Goal: Task Accomplishment & Management: Complete application form

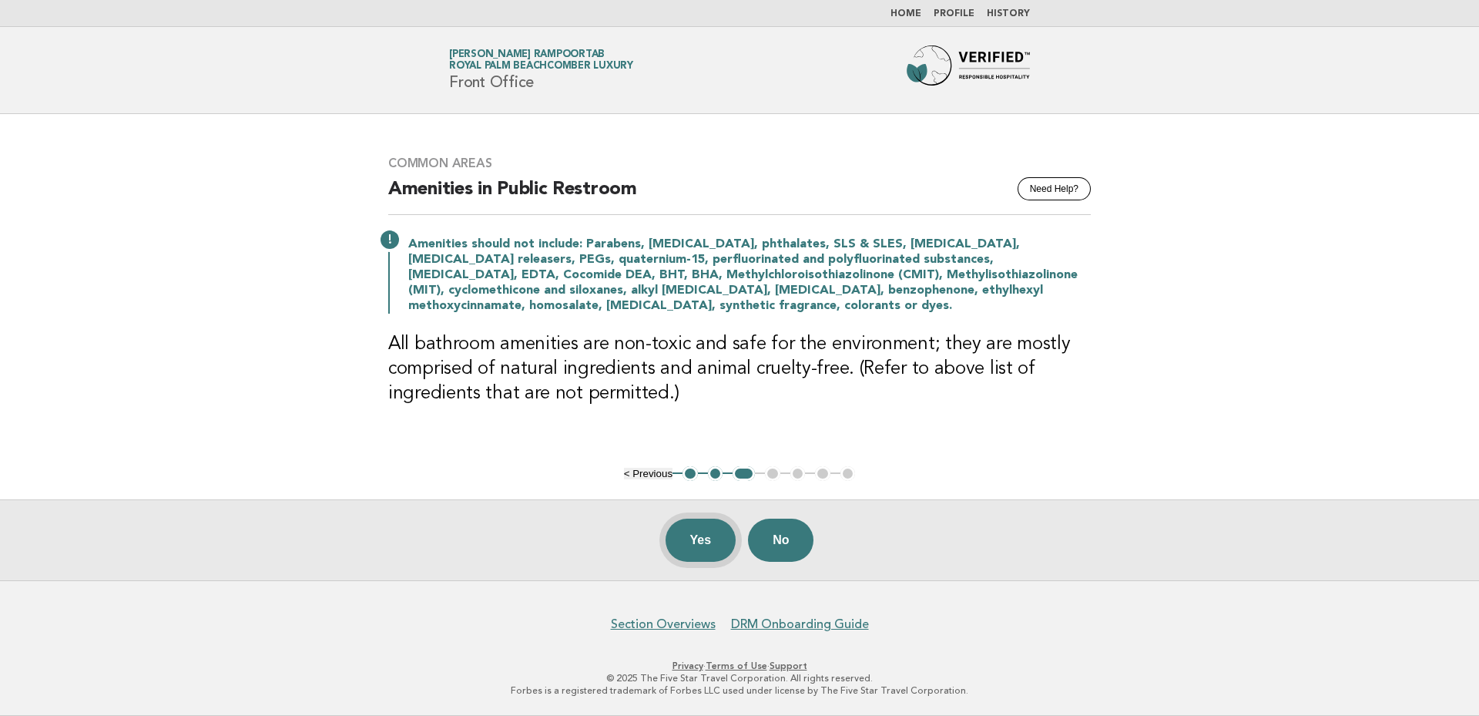
click at [697, 542] on button "Yes" at bounding box center [701, 540] width 71 height 43
click at [707, 532] on button "Yes" at bounding box center [701, 540] width 71 height 43
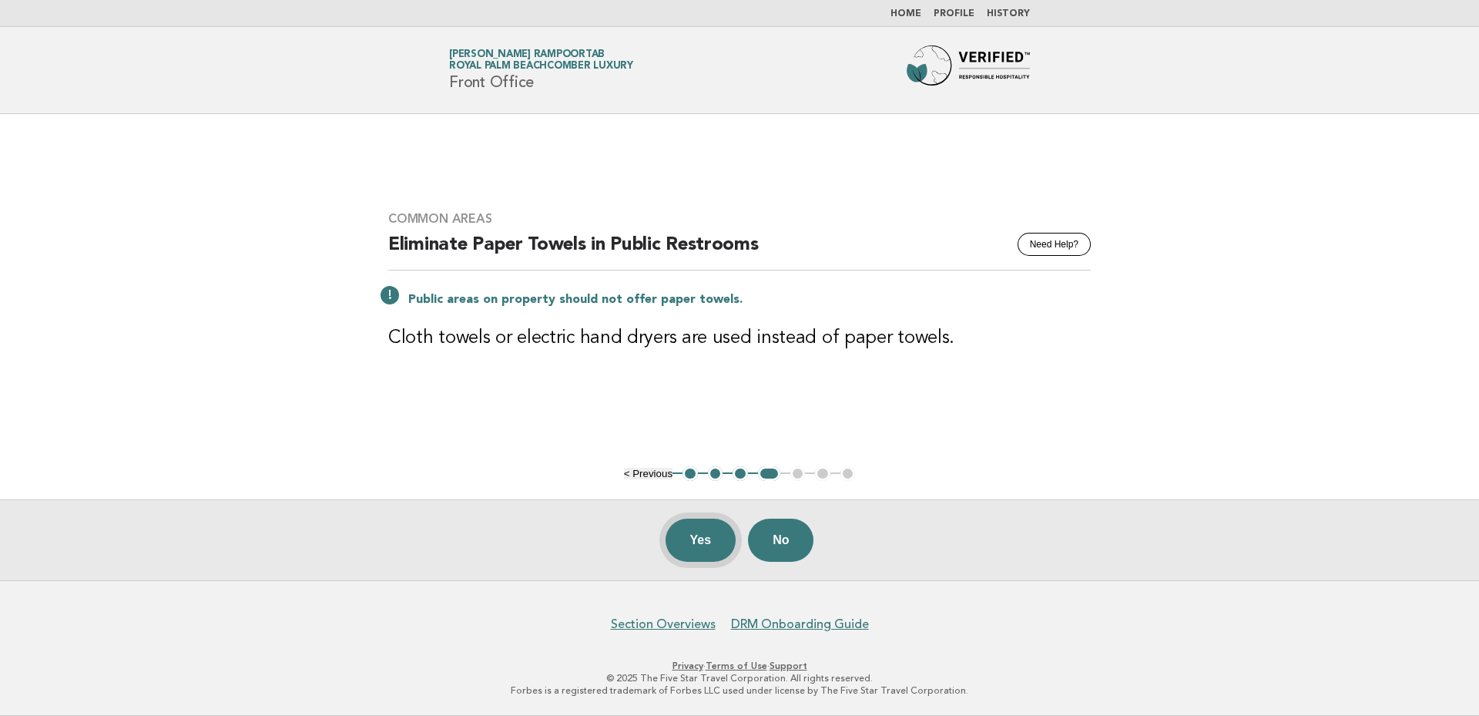
click at [700, 538] on button "Yes" at bounding box center [701, 540] width 71 height 43
click at [704, 546] on button "Yes" at bounding box center [701, 540] width 71 height 43
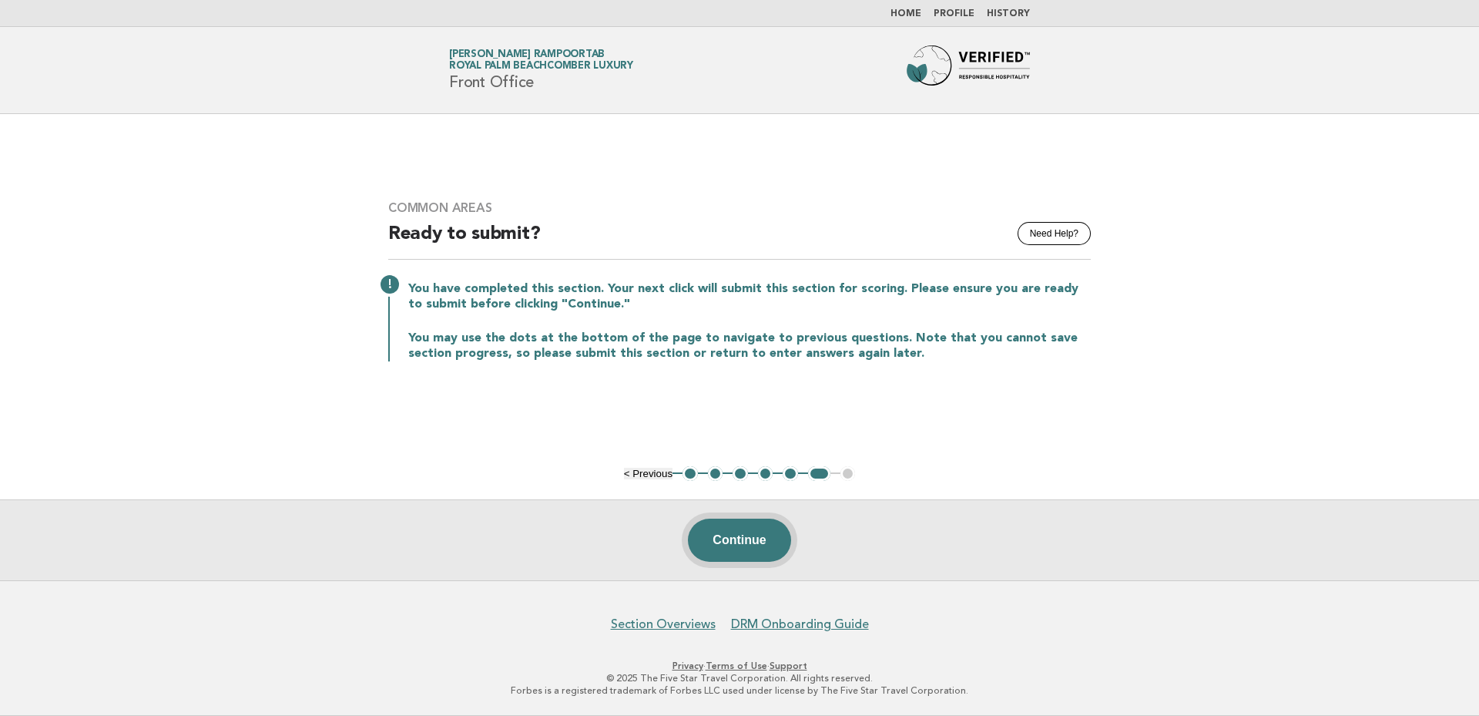
click at [768, 542] on button "Continue" at bounding box center [739, 540] width 102 height 43
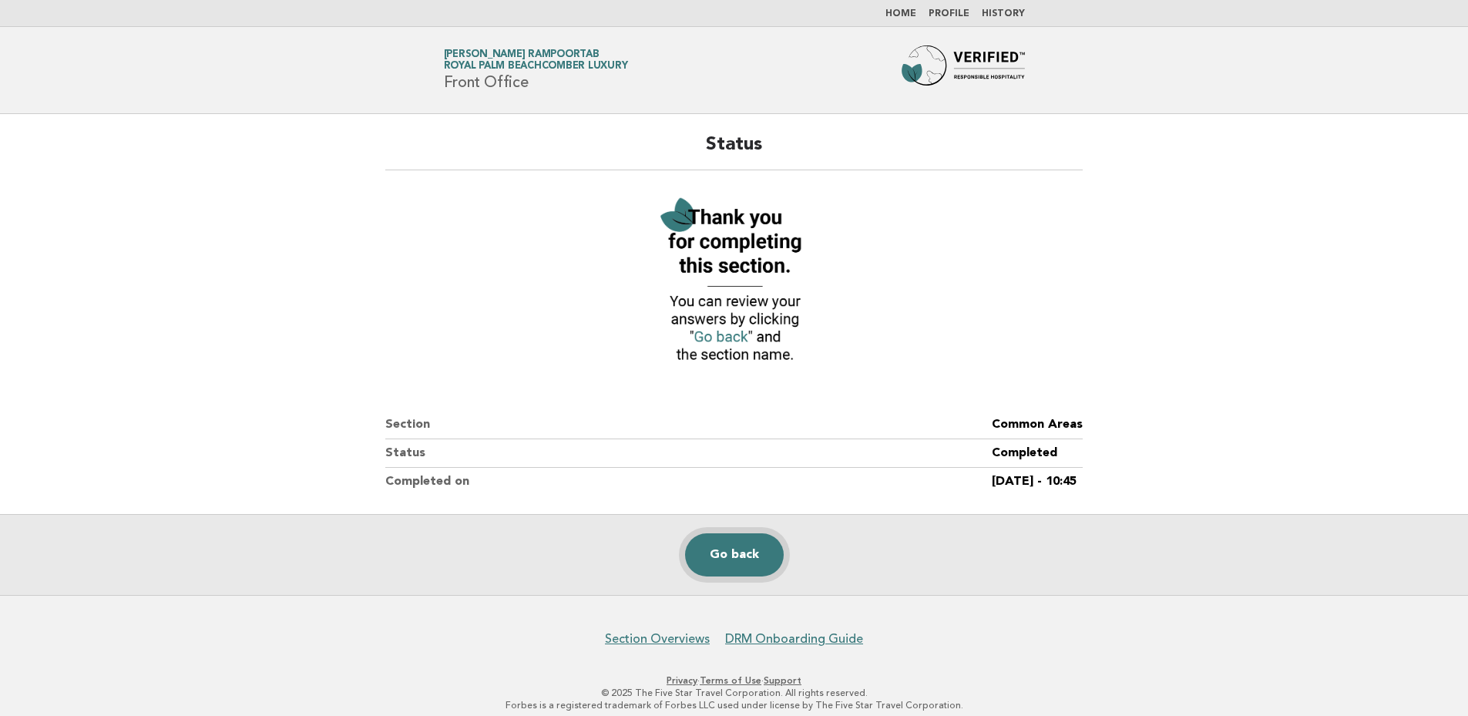
click at [739, 546] on link "Go back" at bounding box center [734, 554] width 99 height 43
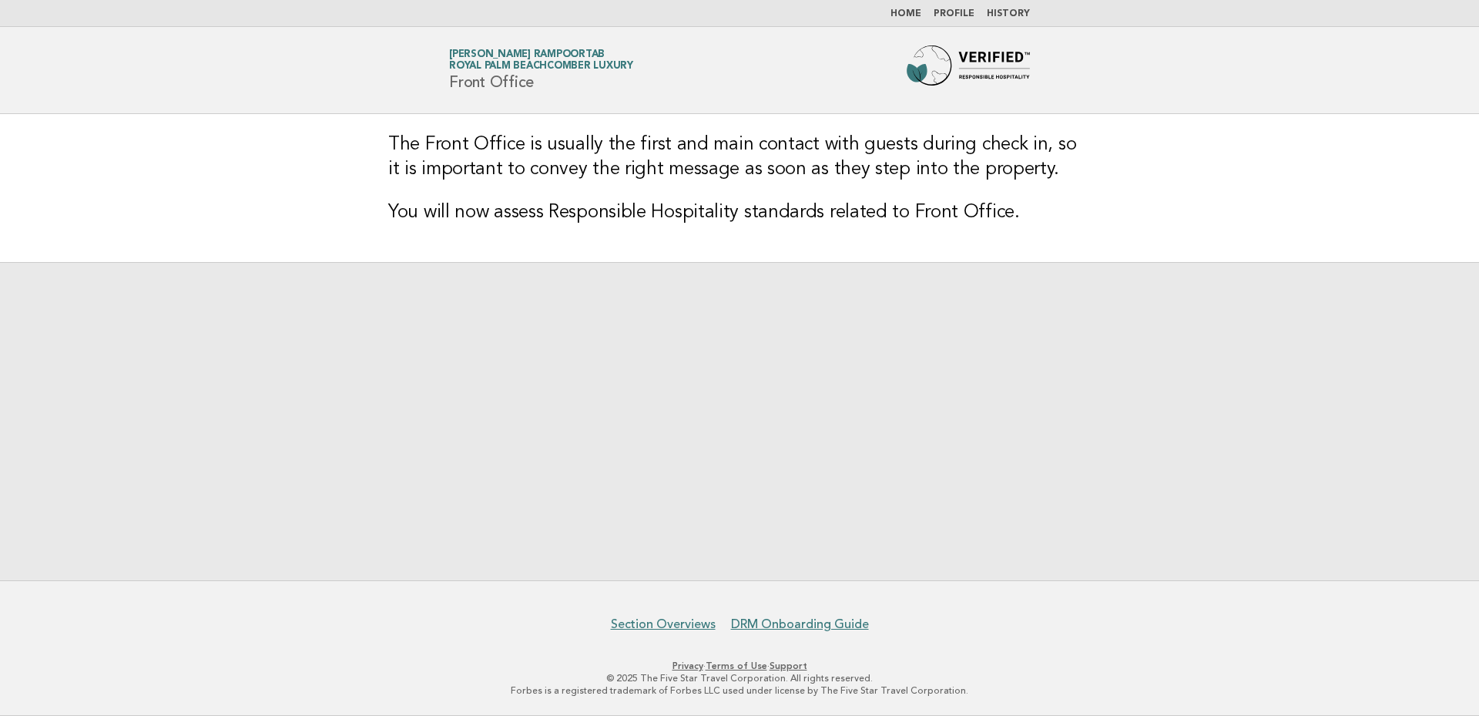
click at [918, 10] on link "Home" at bounding box center [906, 13] width 31 height 9
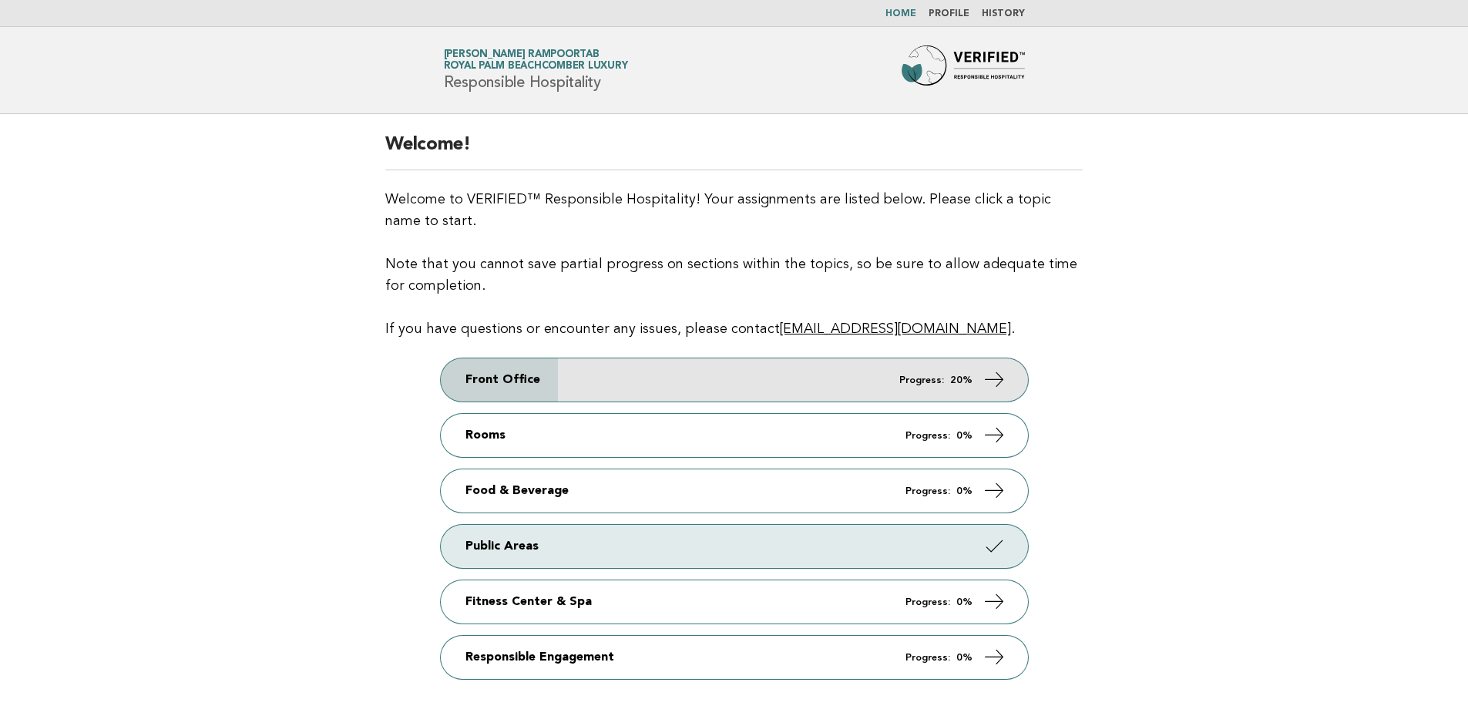
click at [959, 373] on link "Front Office Progress: 20%" at bounding box center [734, 379] width 587 height 43
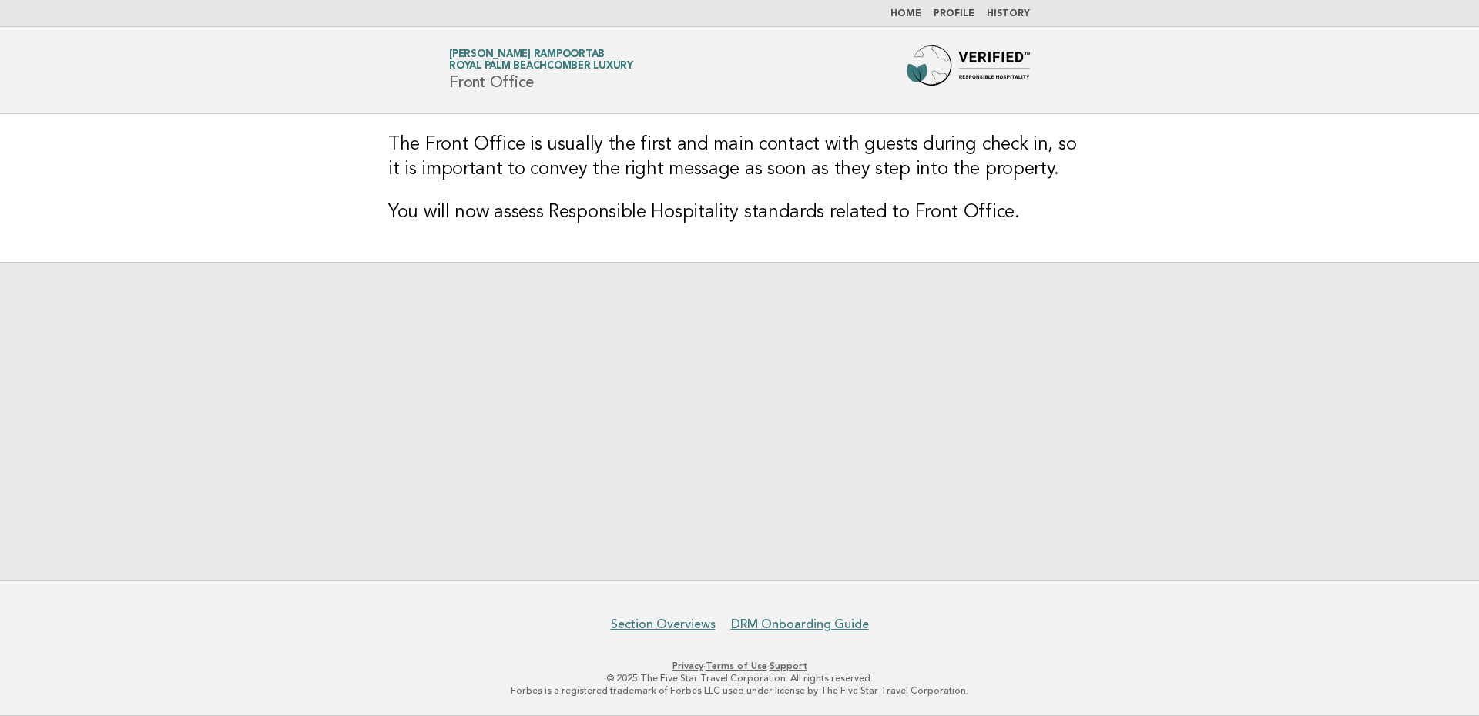
click at [1070, 372] on div at bounding box center [739, 421] width 1479 height 318
click at [523, 564] on div at bounding box center [739, 421] width 1479 height 318
click at [779, 429] on div at bounding box center [739, 421] width 1479 height 318
click at [641, 472] on div at bounding box center [739, 421] width 1479 height 318
click at [663, 625] on link "Section Overviews" at bounding box center [663, 623] width 105 height 15
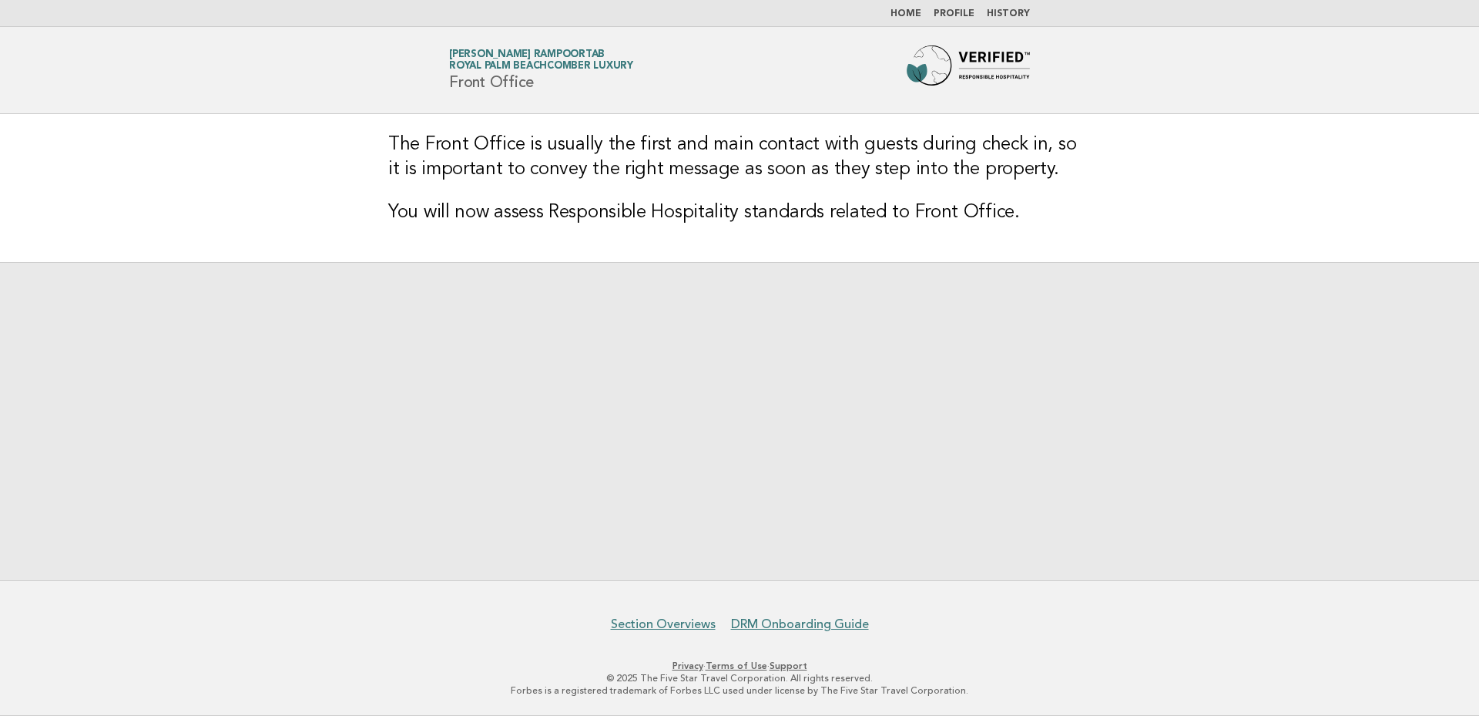
click at [894, 18] on ul "Home Profile History" at bounding box center [740, 14] width 624 height 12
click at [907, 16] on link "Home" at bounding box center [906, 13] width 31 height 9
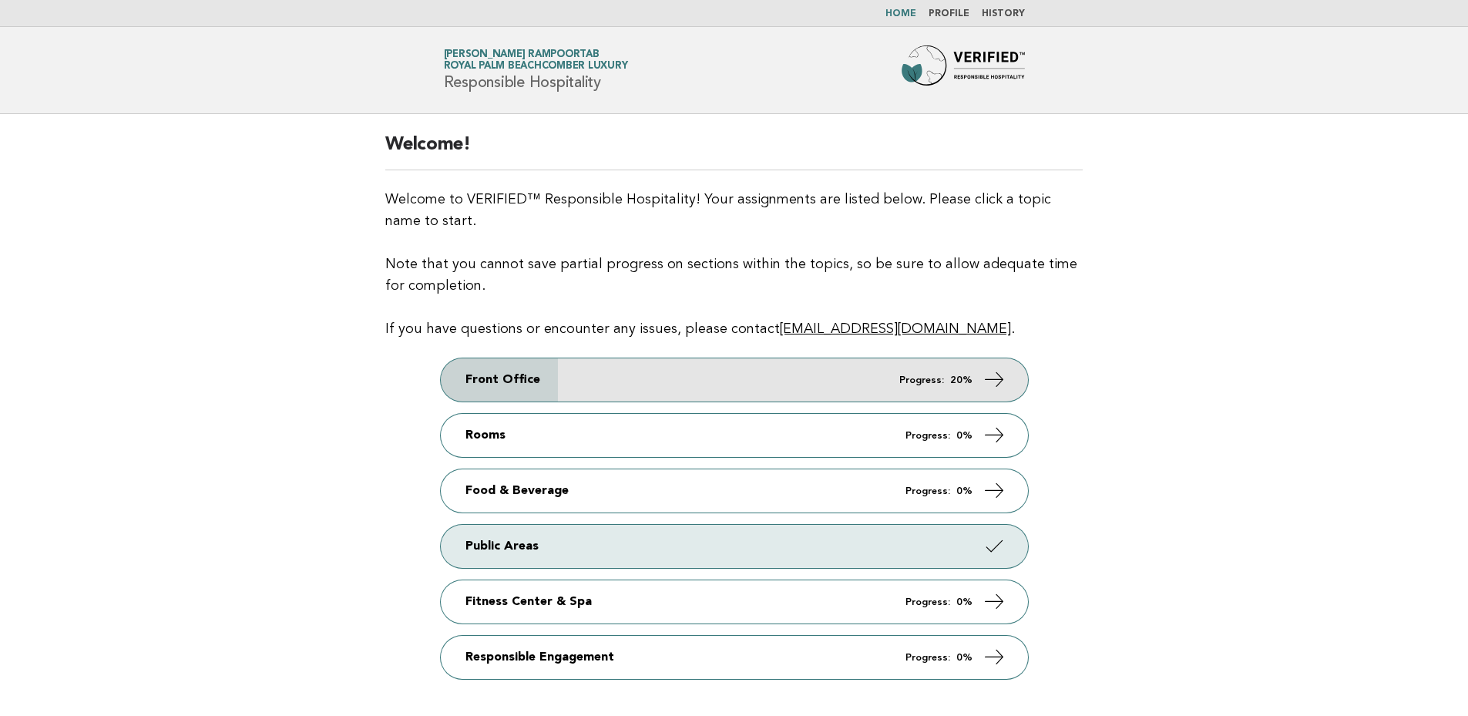
click at [999, 381] on icon at bounding box center [993, 379] width 22 height 22
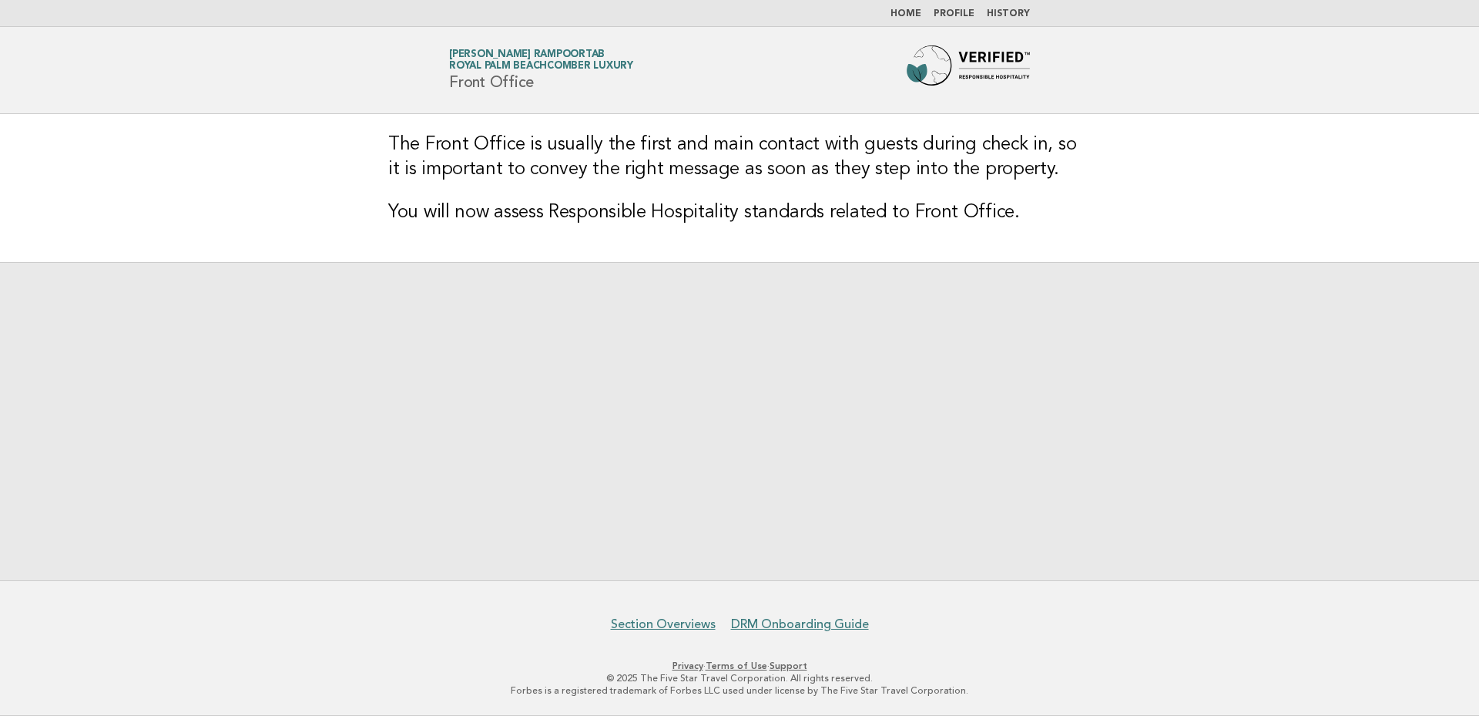
click at [721, 305] on div at bounding box center [739, 421] width 1479 height 318
drag, startPoint x: 721, startPoint y: 305, endPoint x: 848, endPoint y: 102, distance: 239.9
click at [723, 303] on div at bounding box center [739, 421] width 1479 height 318
click at [991, 12] on link "History" at bounding box center [1008, 13] width 43 height 9
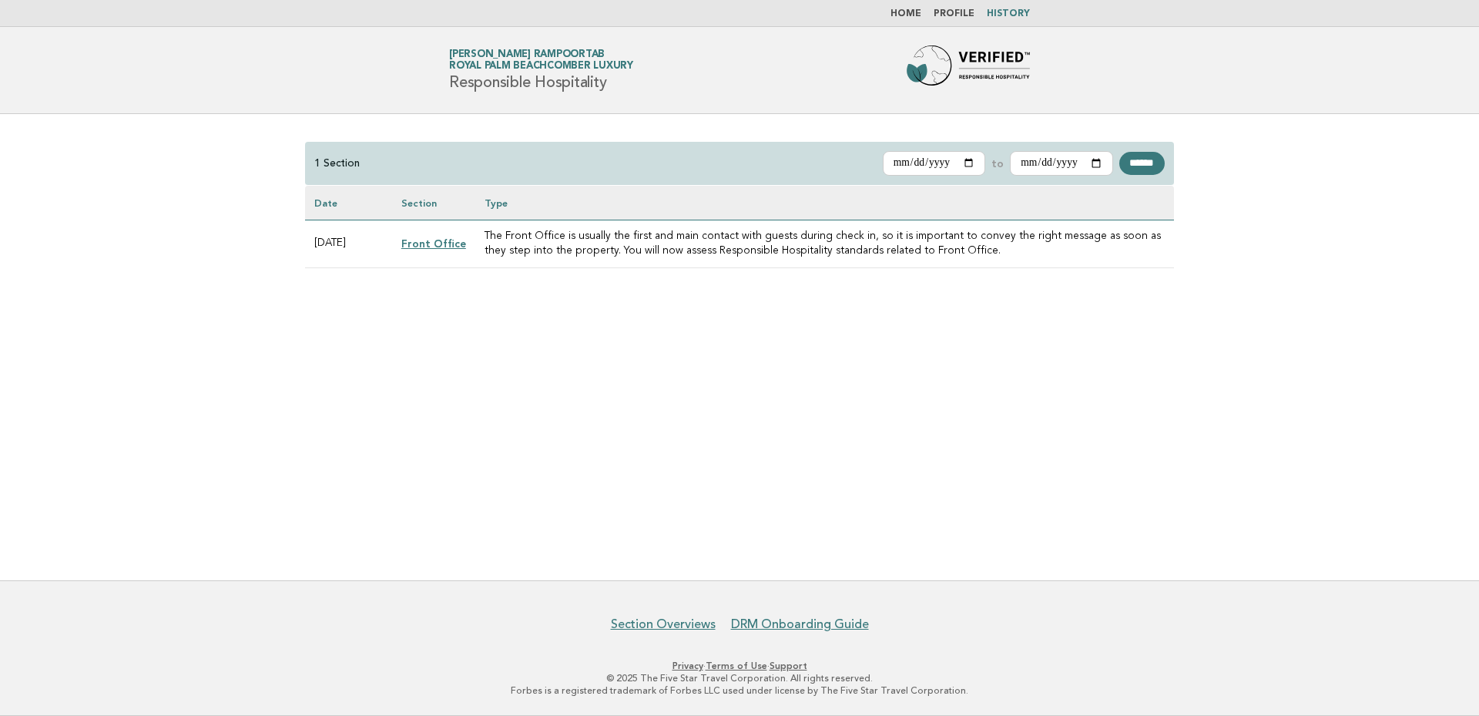
click at [438, 242] on link "Front Office" at bounding box center [433, 243] width 65 height 12
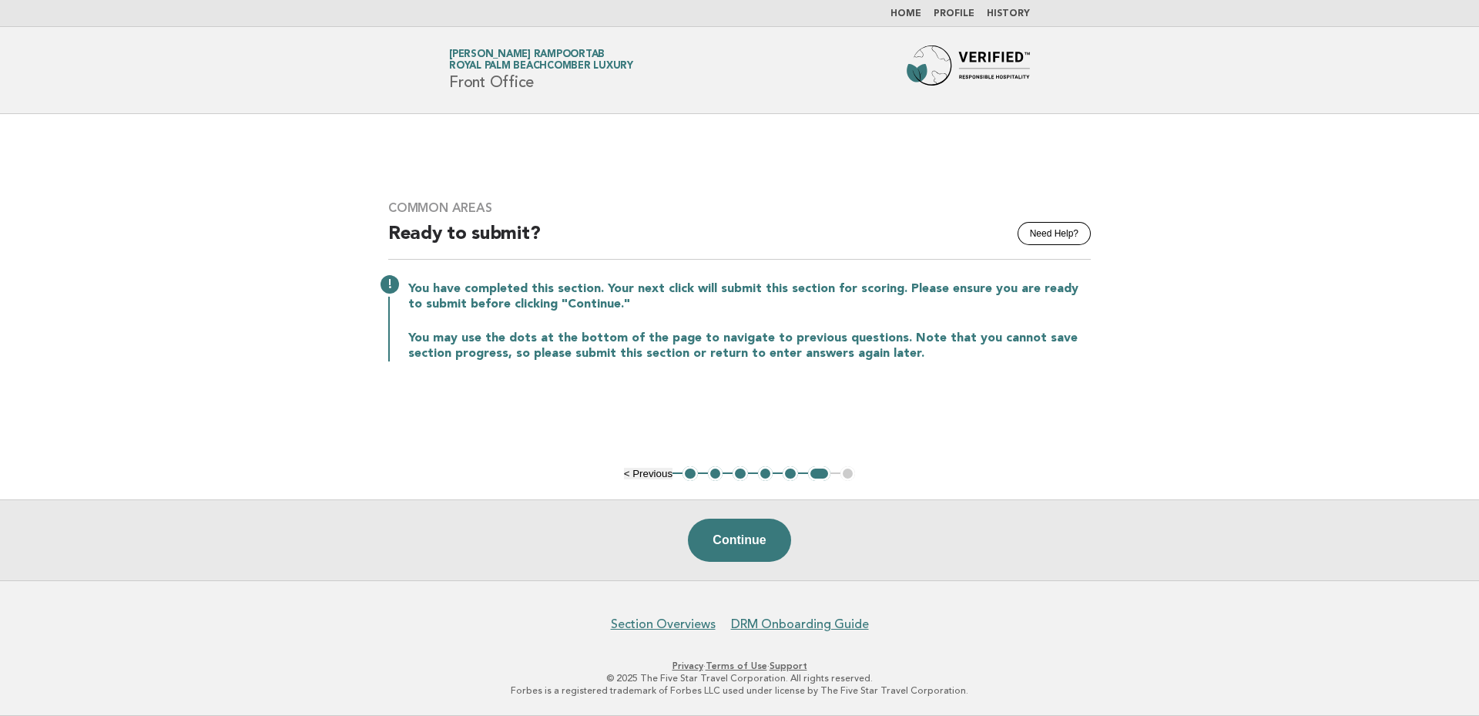
click at [791, 473] on button "5" at bounding box center [790, 473] width 15 height 15
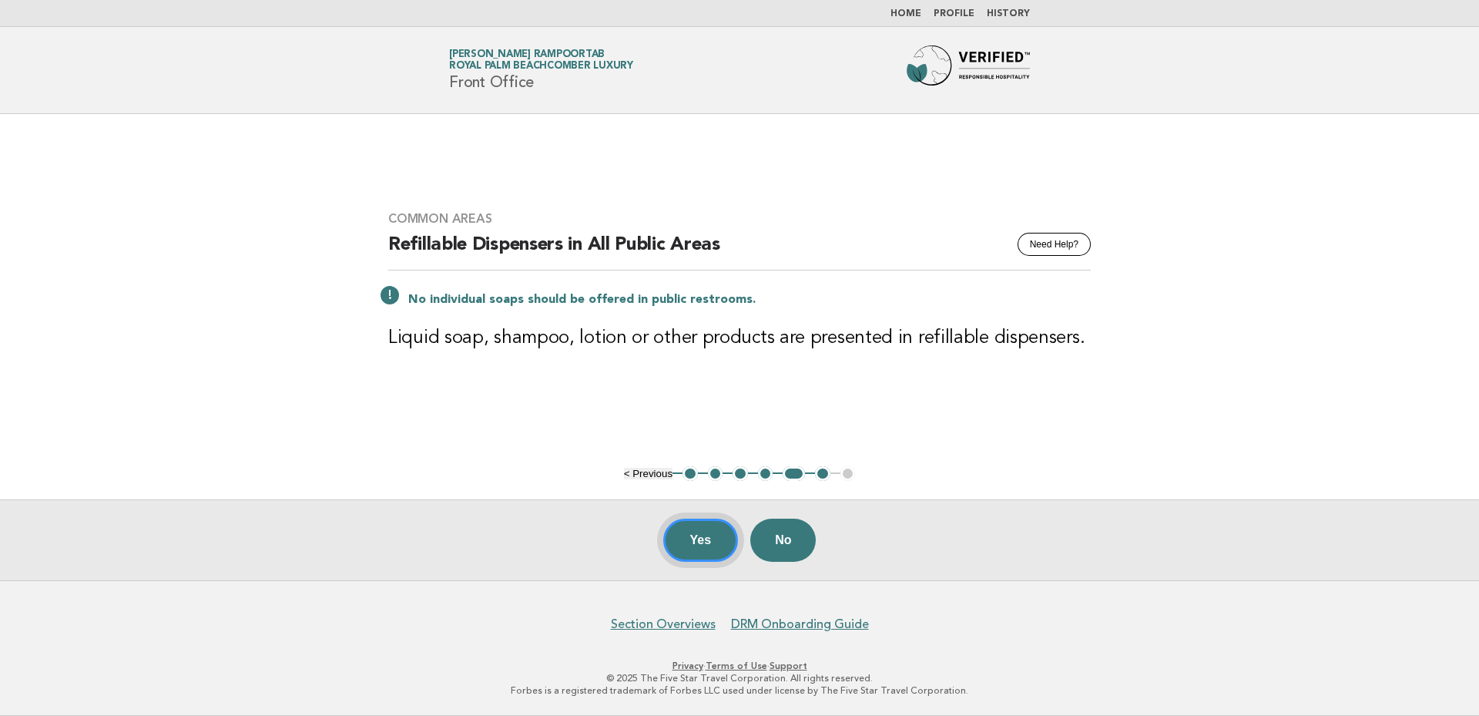
click at [707, 539] on button "Yes" at bounding box center [701, 540] width 76 height 43
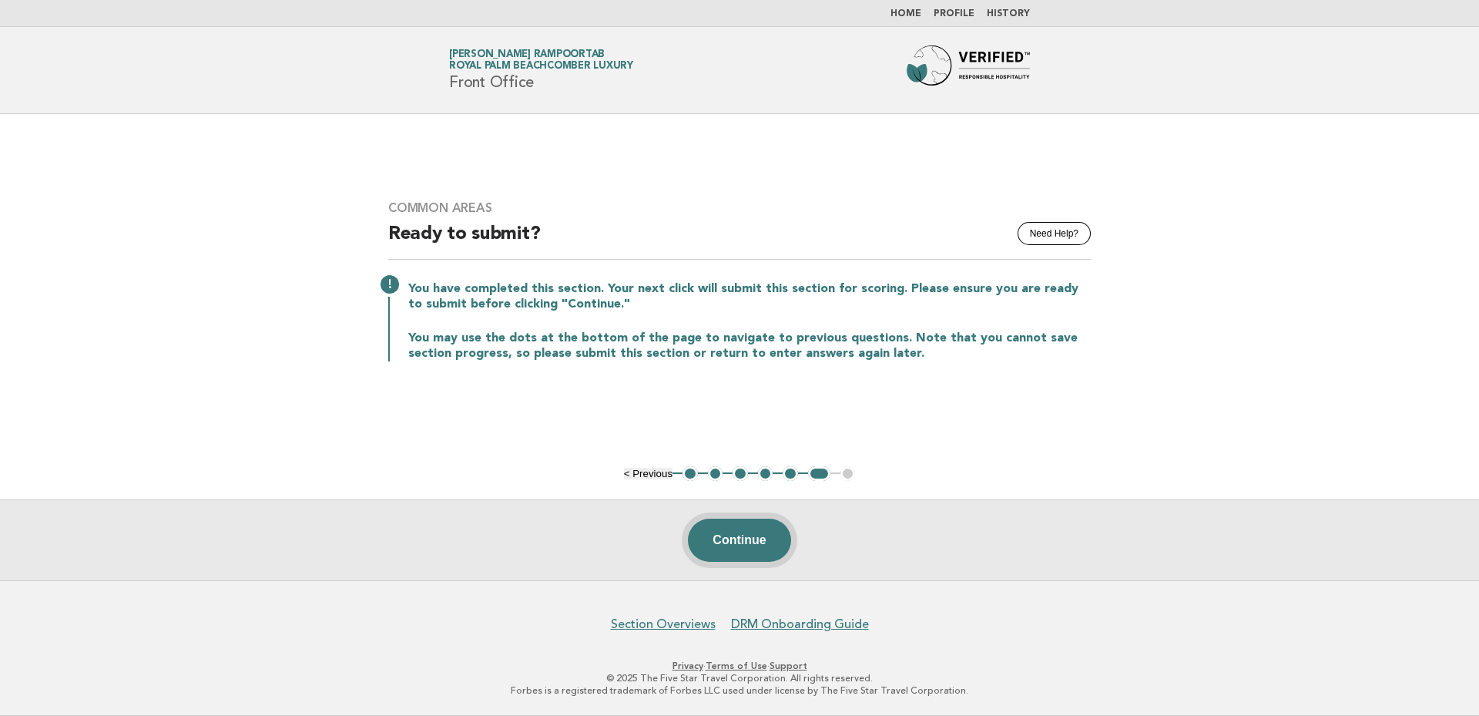
click at [737, 538] on button "Continue" at bounding box center [739, 540] width 102 height 43
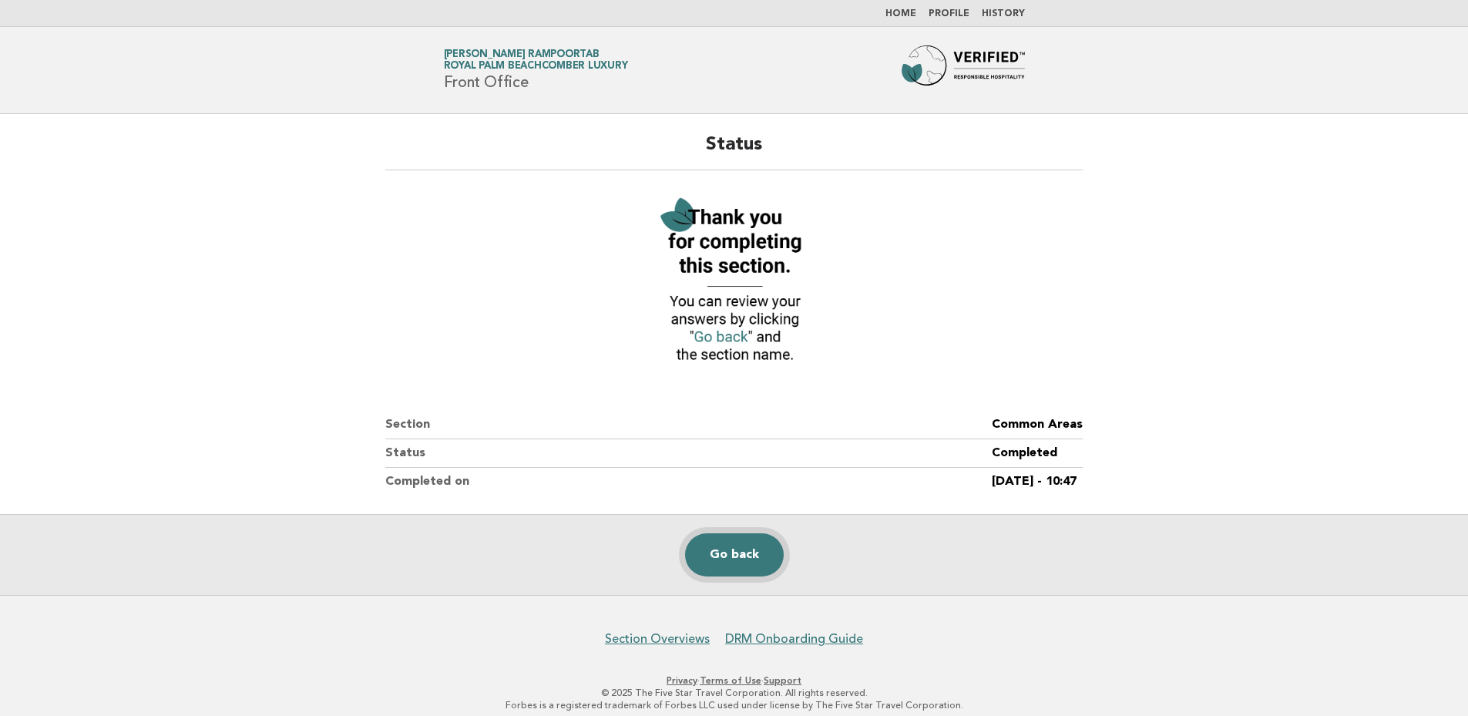
click at [727, 552] on link "Go back" at bounding box center [734, 554] width 99 height 43
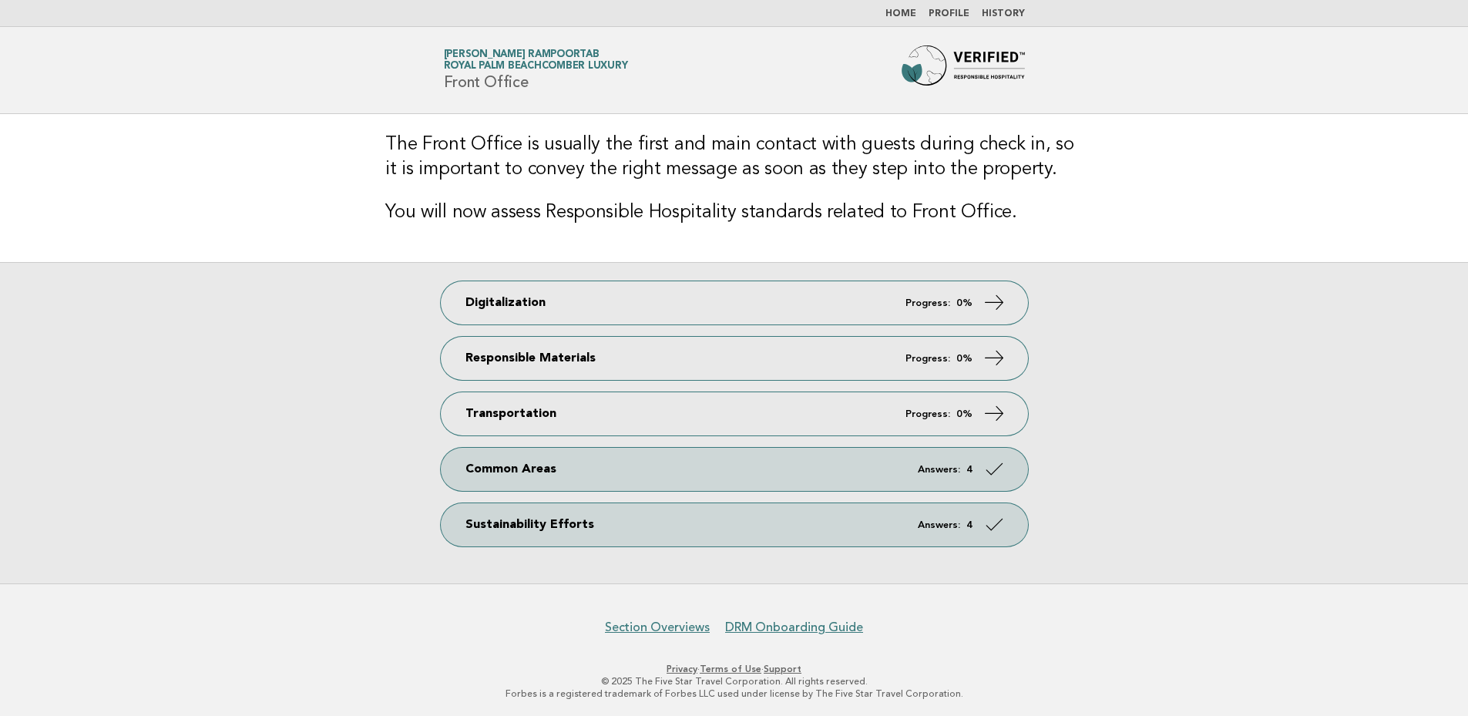
scroll to position [2, 0]
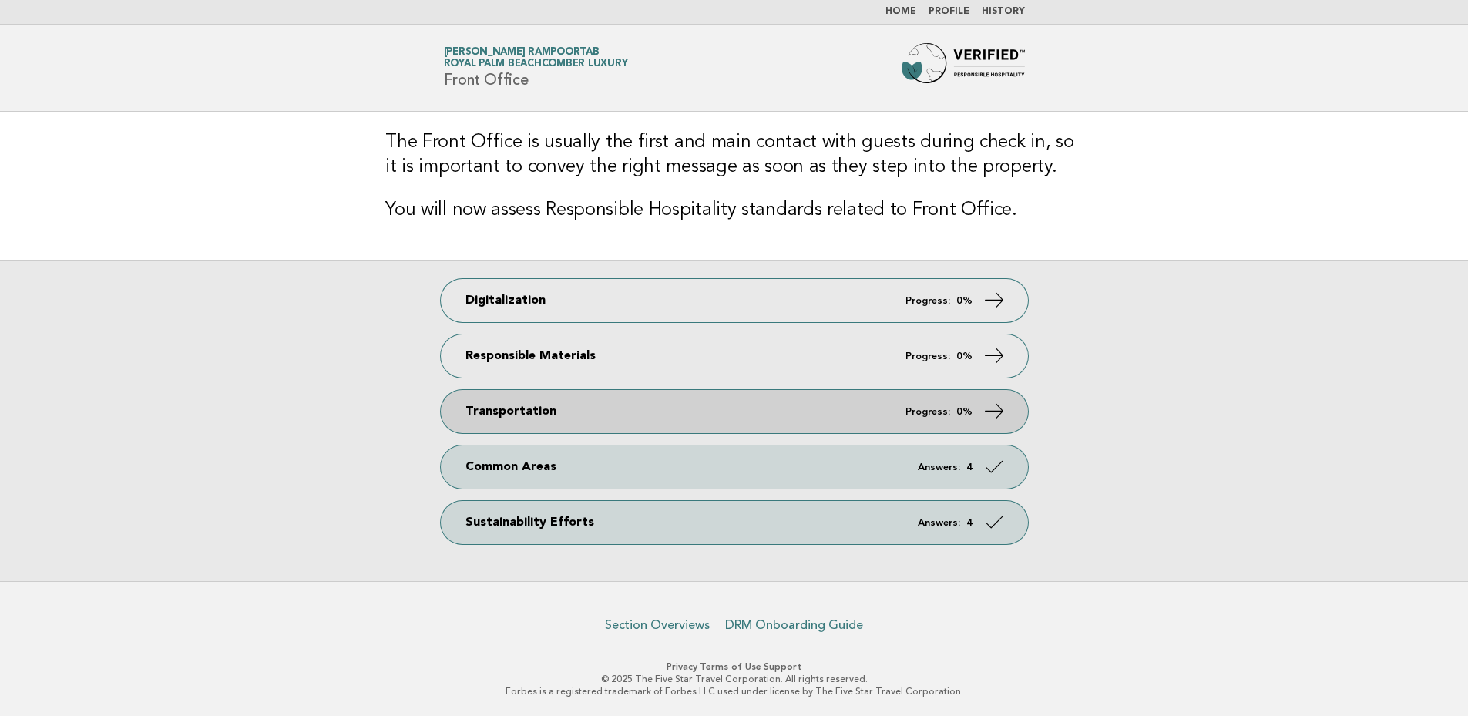
click at [962, 410] on strong "0%" at bounding box center [964, 412] width 16 height 10
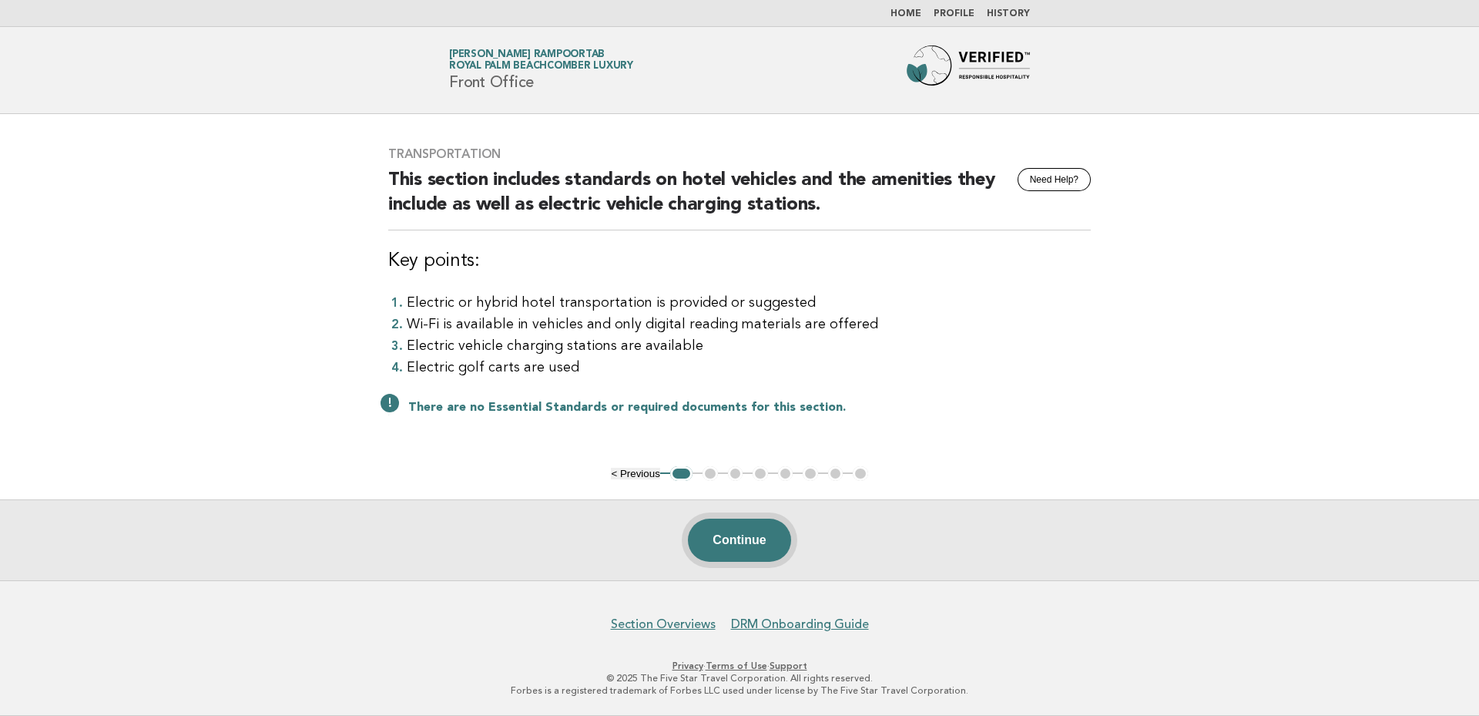
click at [744, 535] on button "Continue" at bounding box center [739, 540] width 102 height 43
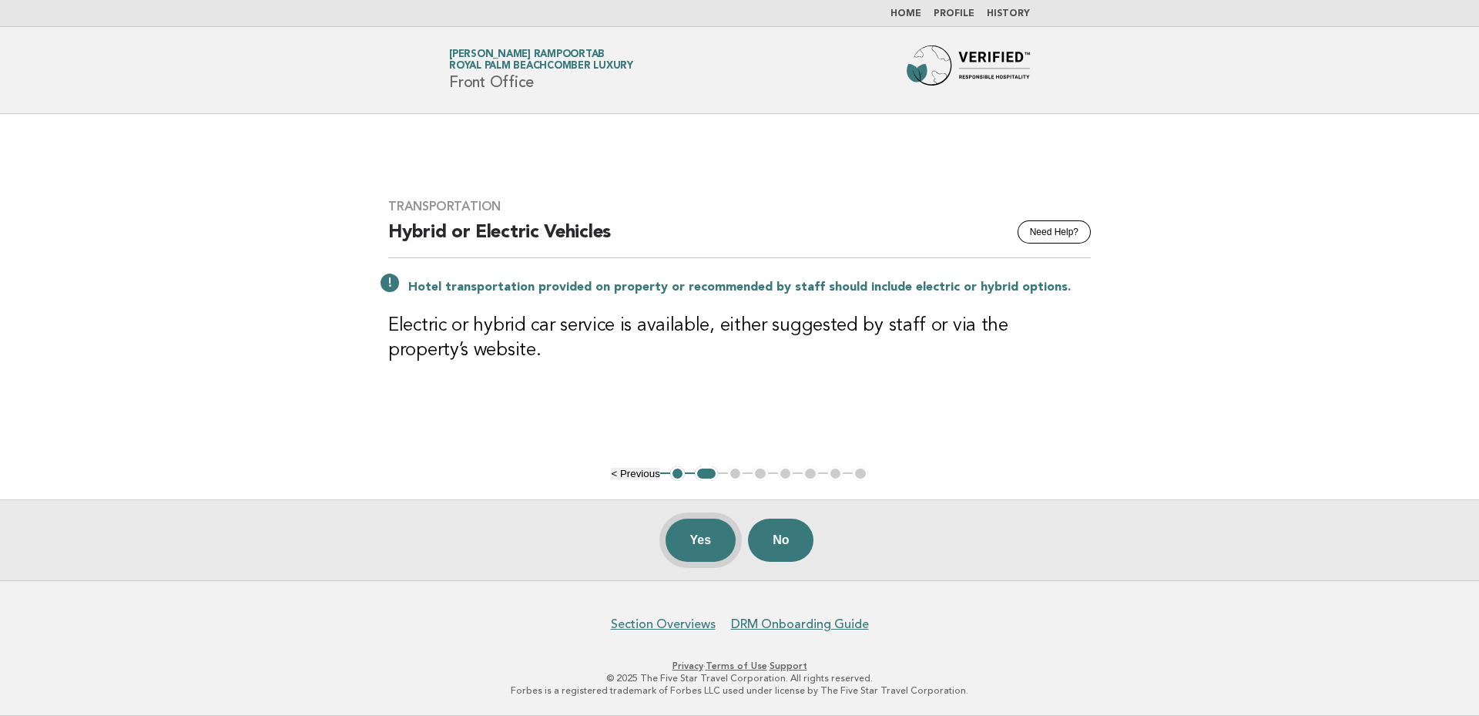
click at [692, 533] on button "Yes" at bounding box center [701, 540] width 71 height 43
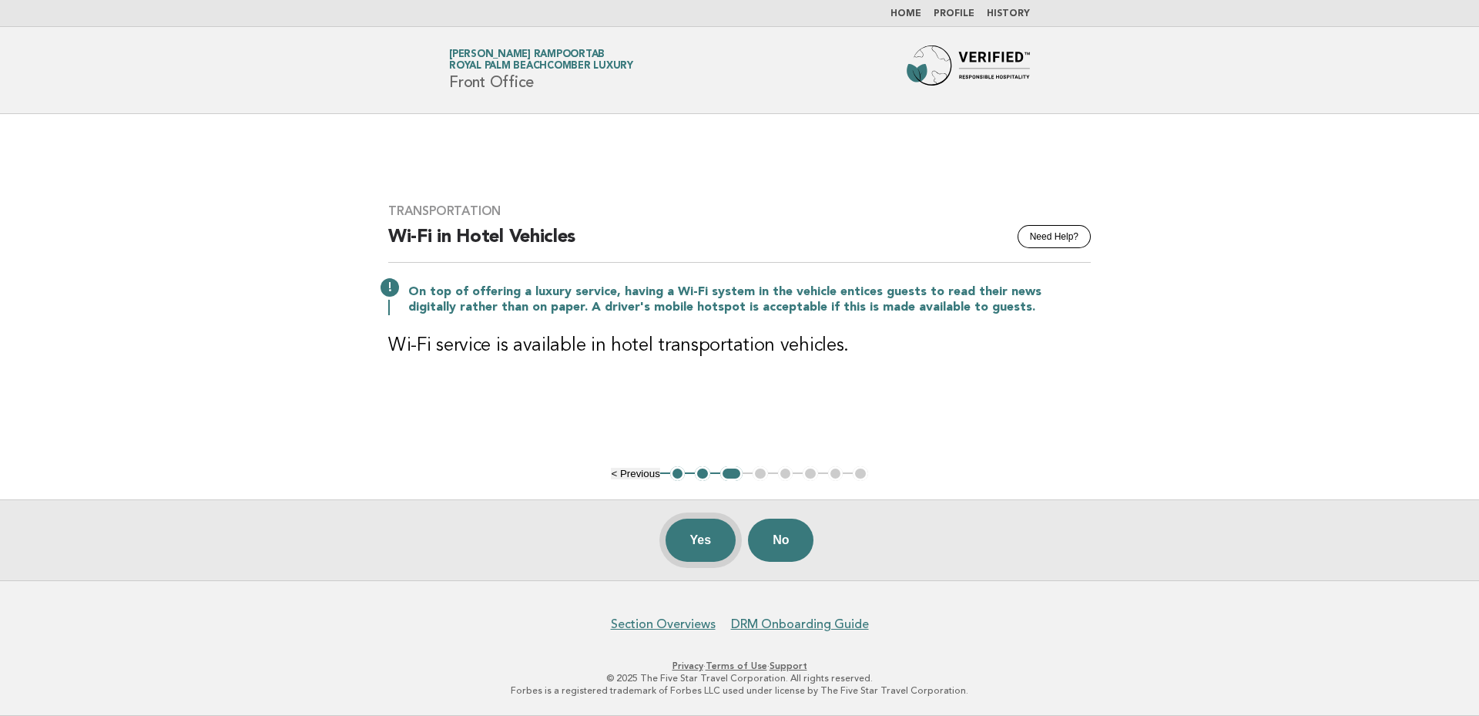
click at [697, 538] on button "Yes" at bounding box center [701, 540] width 71 height 43
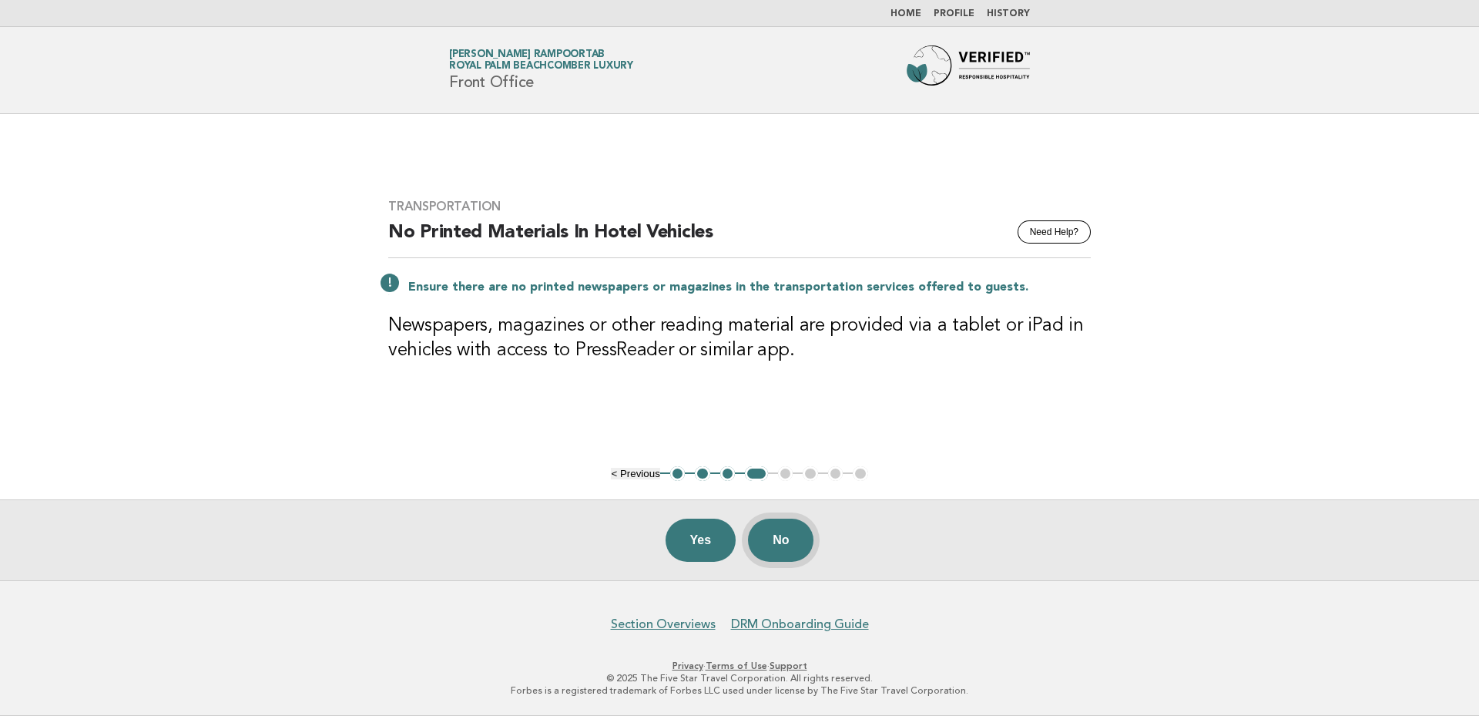
click at [793, 547] on button "No" at bounding box center [780, 540] width 65 height 43
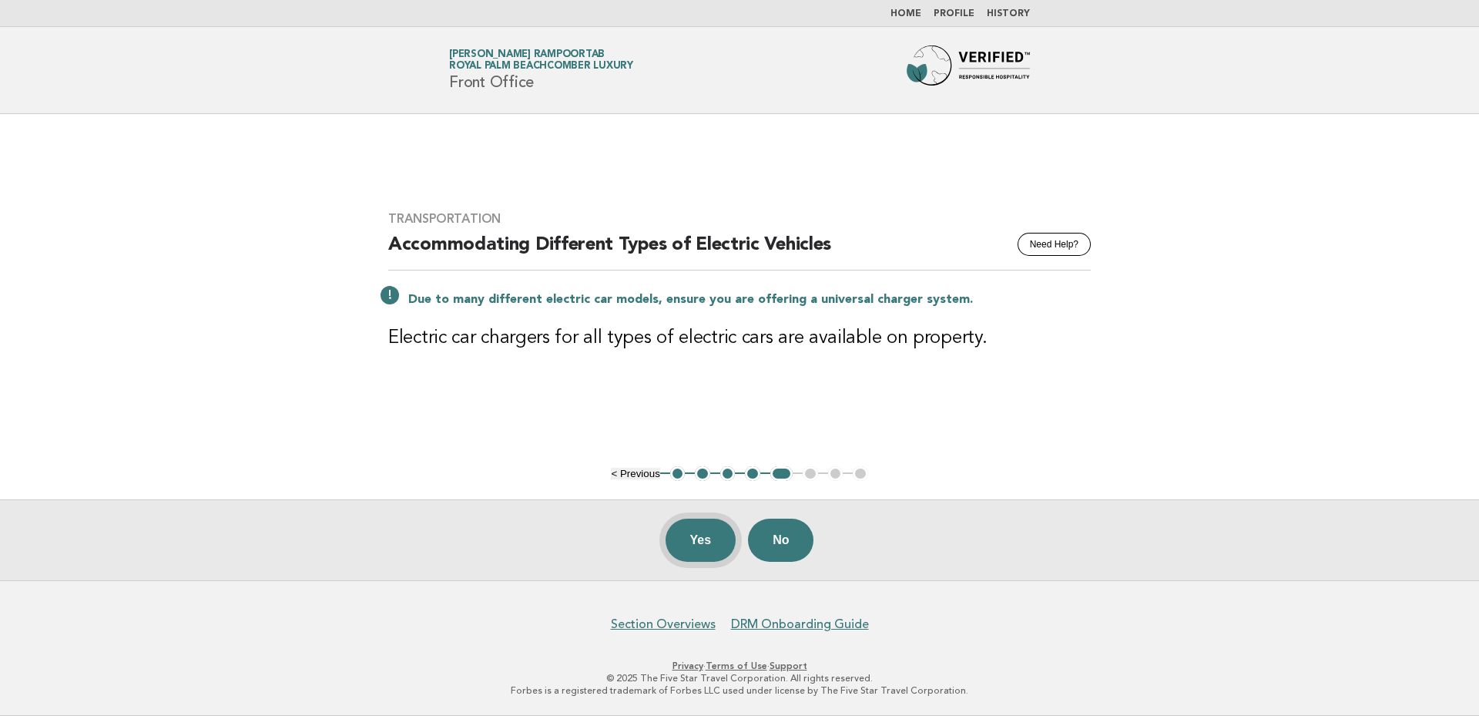
click at [700, 537] on button "Yes" at bounding box center [701, 540] width 71 height 43
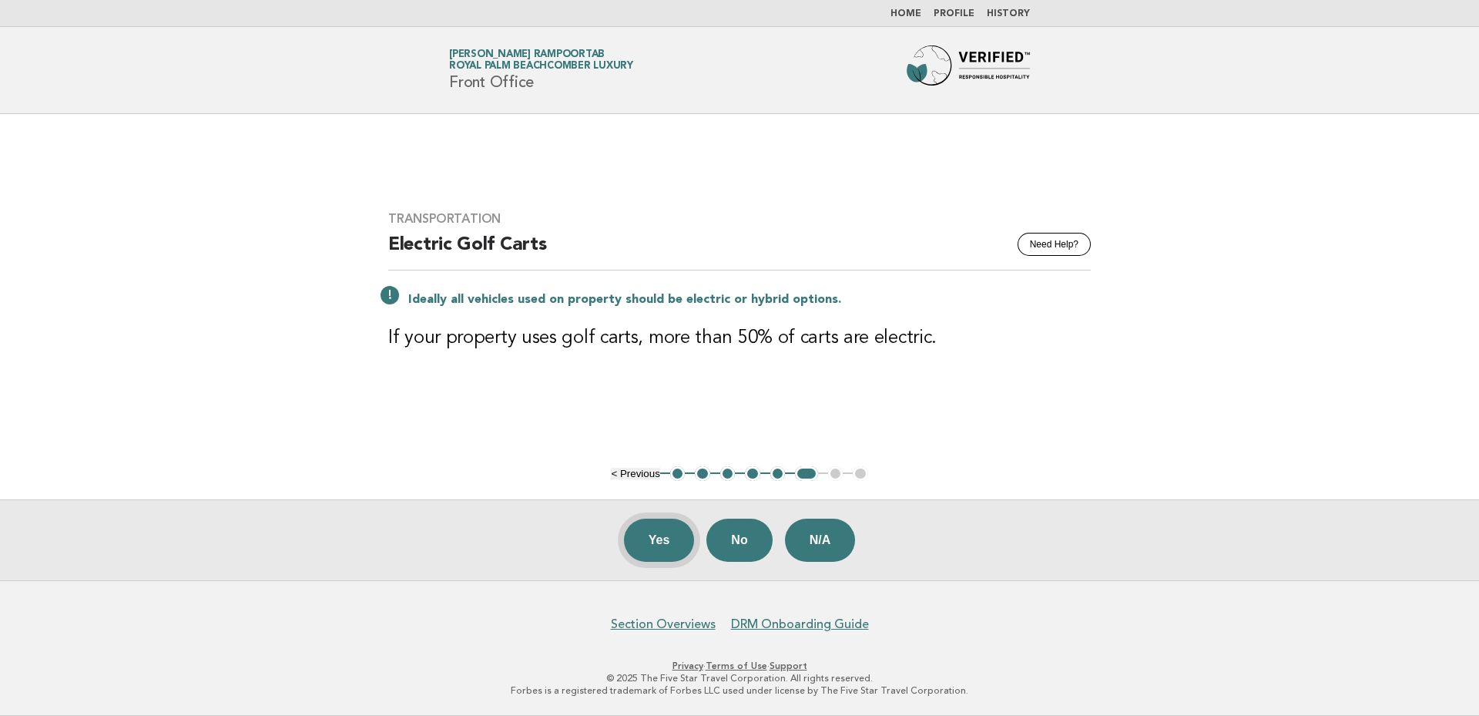
click at [653, 539] on button "Yes" at bounding box center [659, 540] width 71 height 43
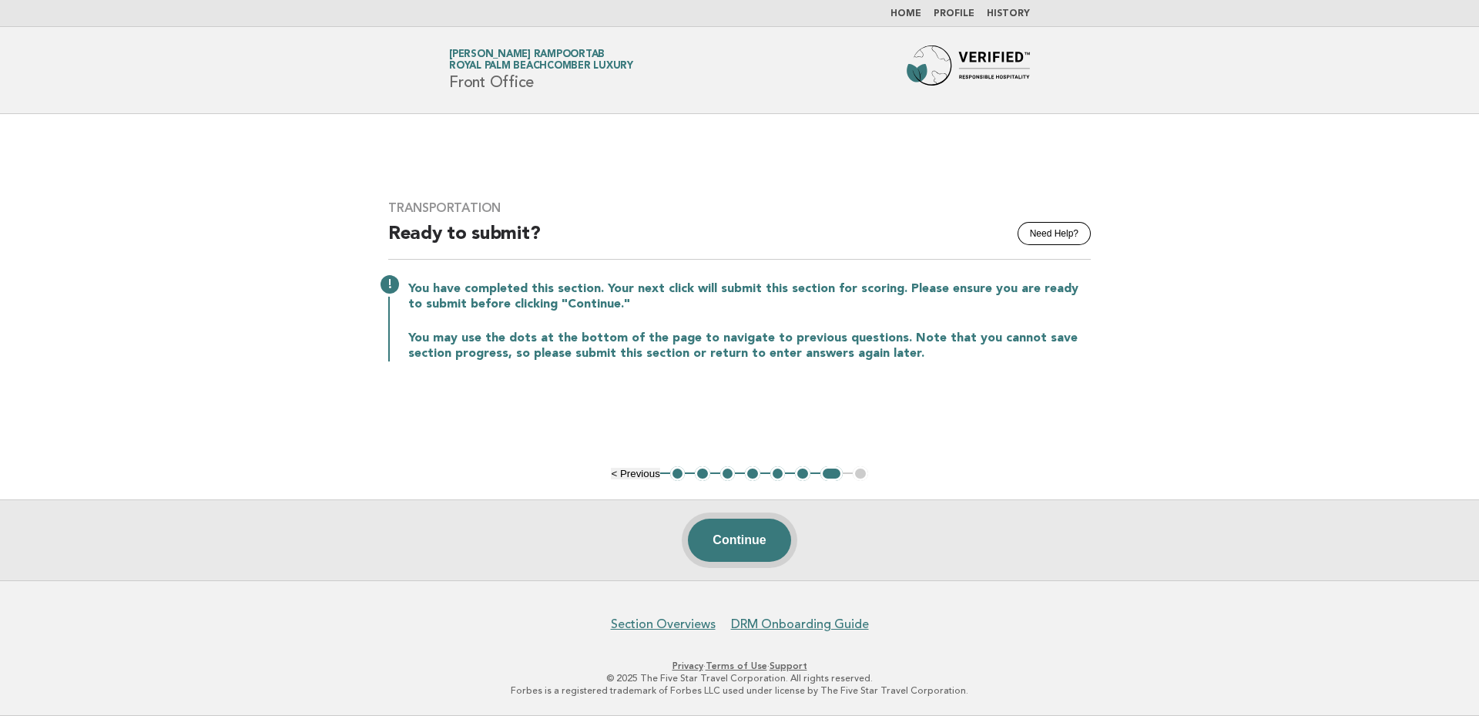
click at [741, 538] on button "Continue" at bounding box center [739, 540] width 102 height 43
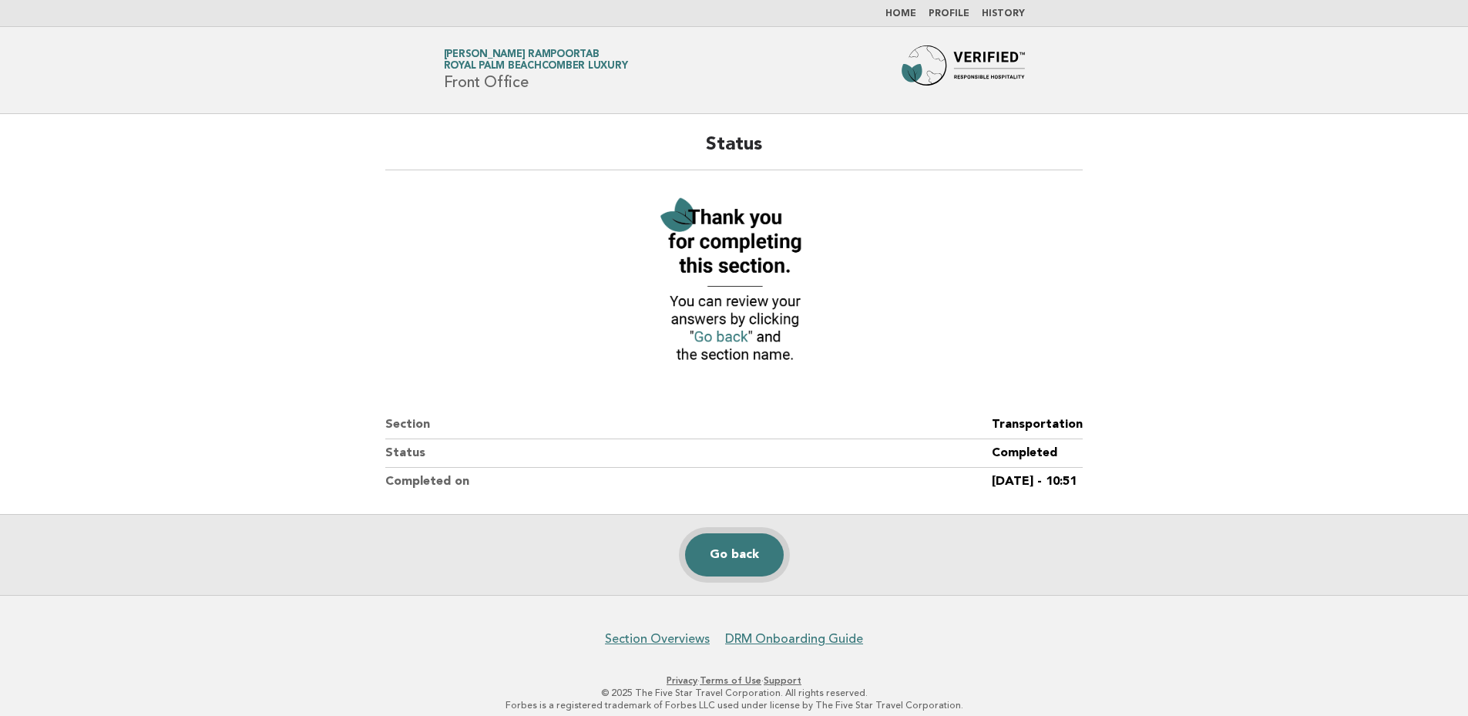
click at [735, 549] on link "Go back" at bounding box center [734, 554] width 99 height 43
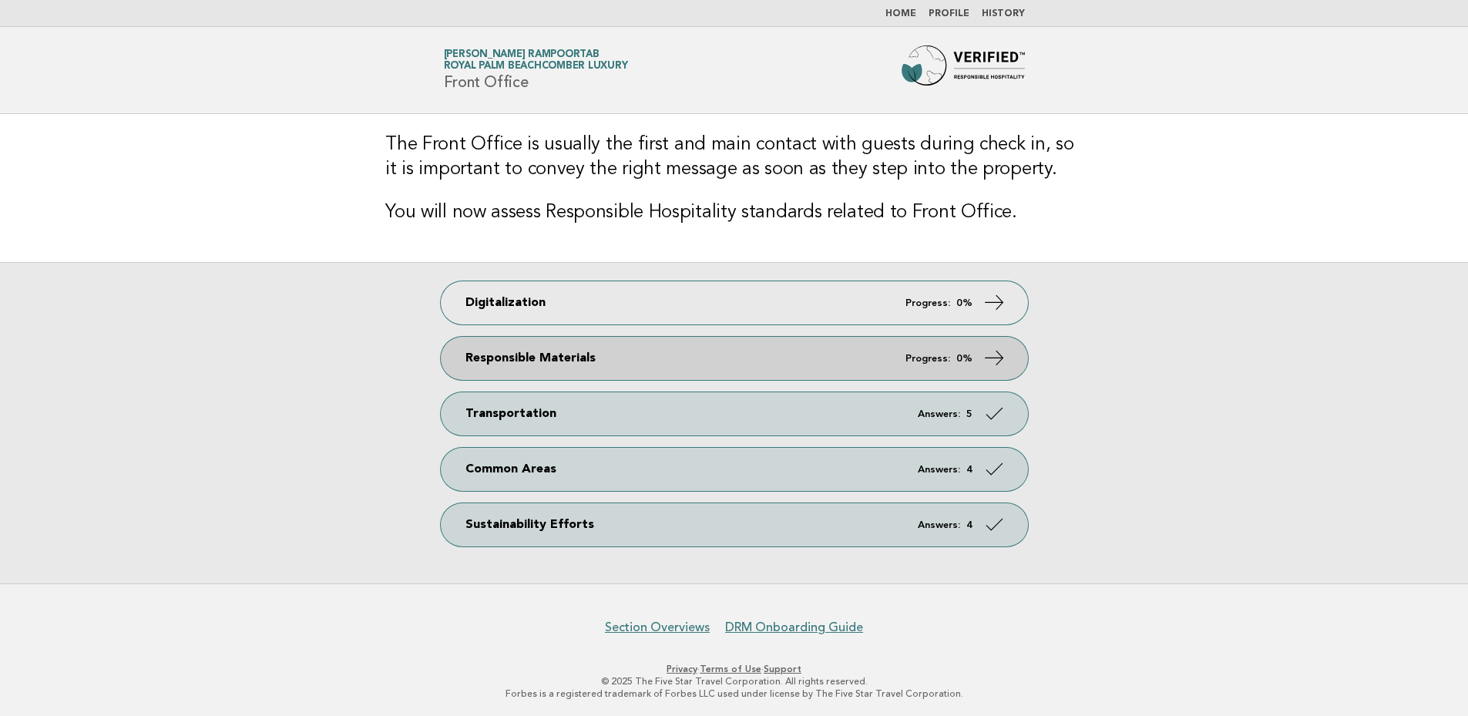
click at [938, 358] on em "Progress:" at bounding box center [927, 359] width 45 height 10
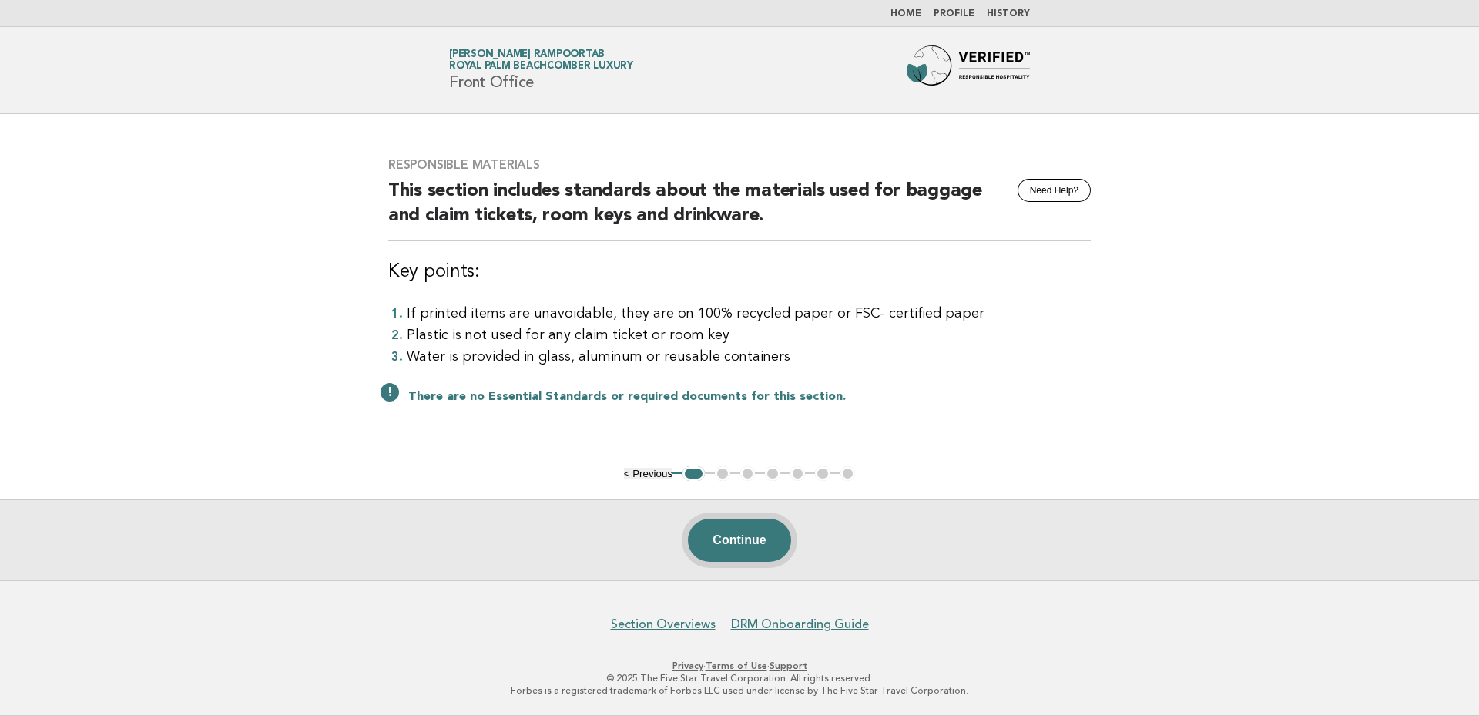
click at [760, 539] on button "Continue" at bounding box center [739, 540] width 102 height 43
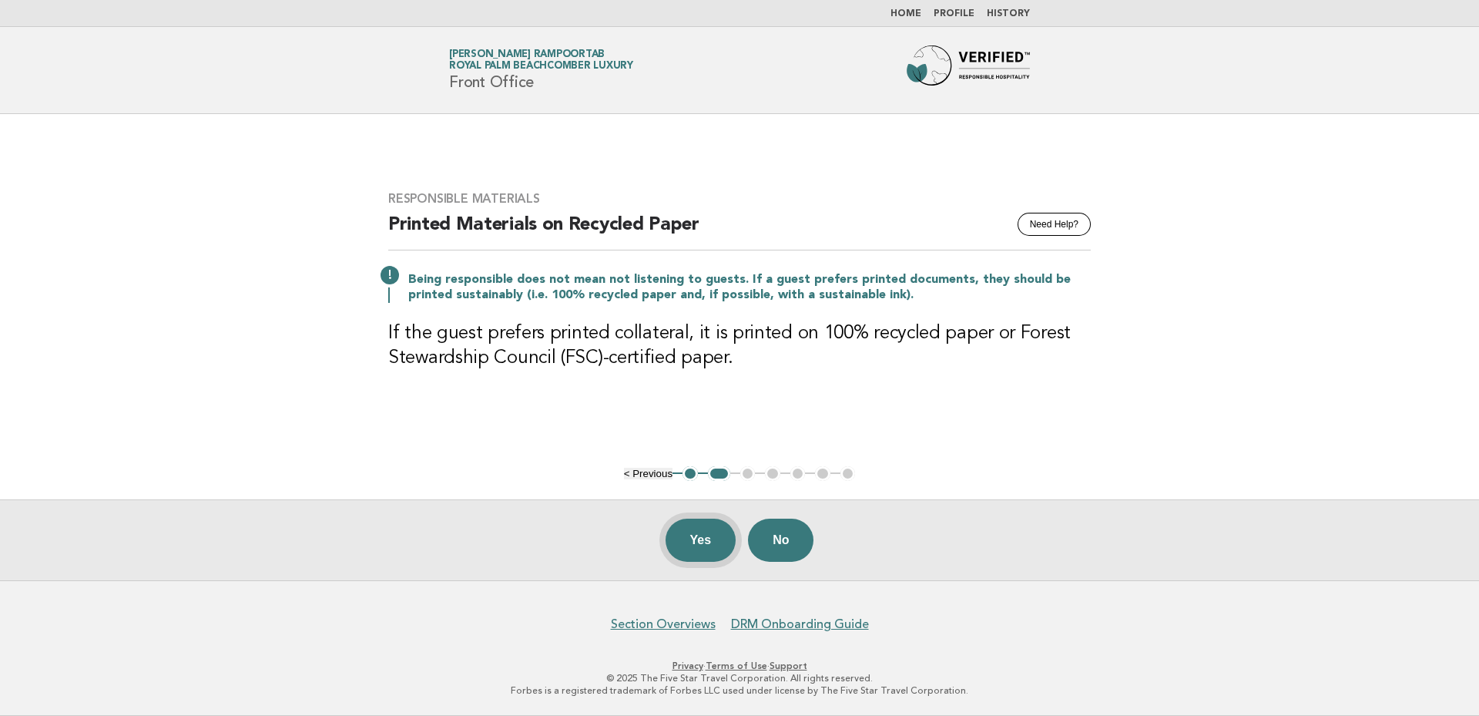
click at [684, 531] on button "Yes" at bounding box center [701, 540] width 71 height 43
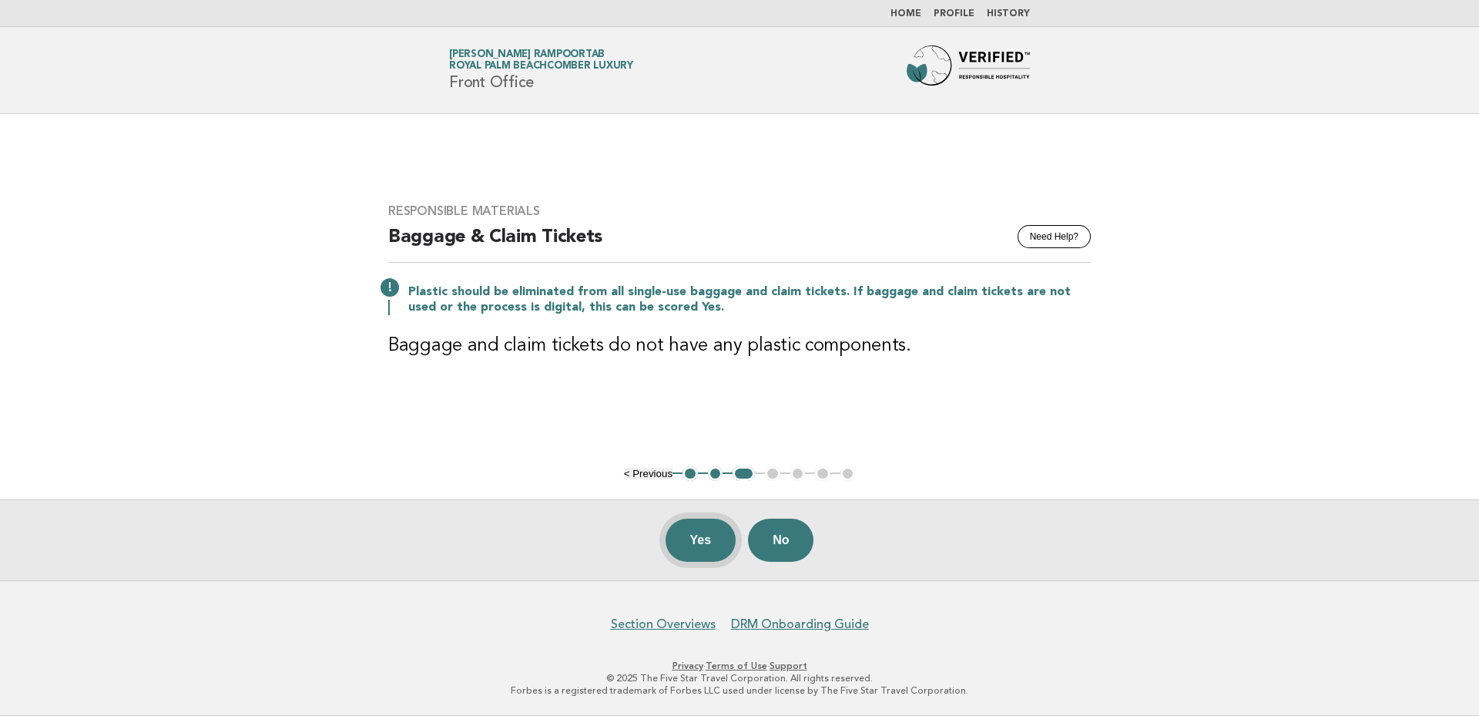
click at [703, 545] on button "Yes" at bounding box center [701, 540] width 71 height 43
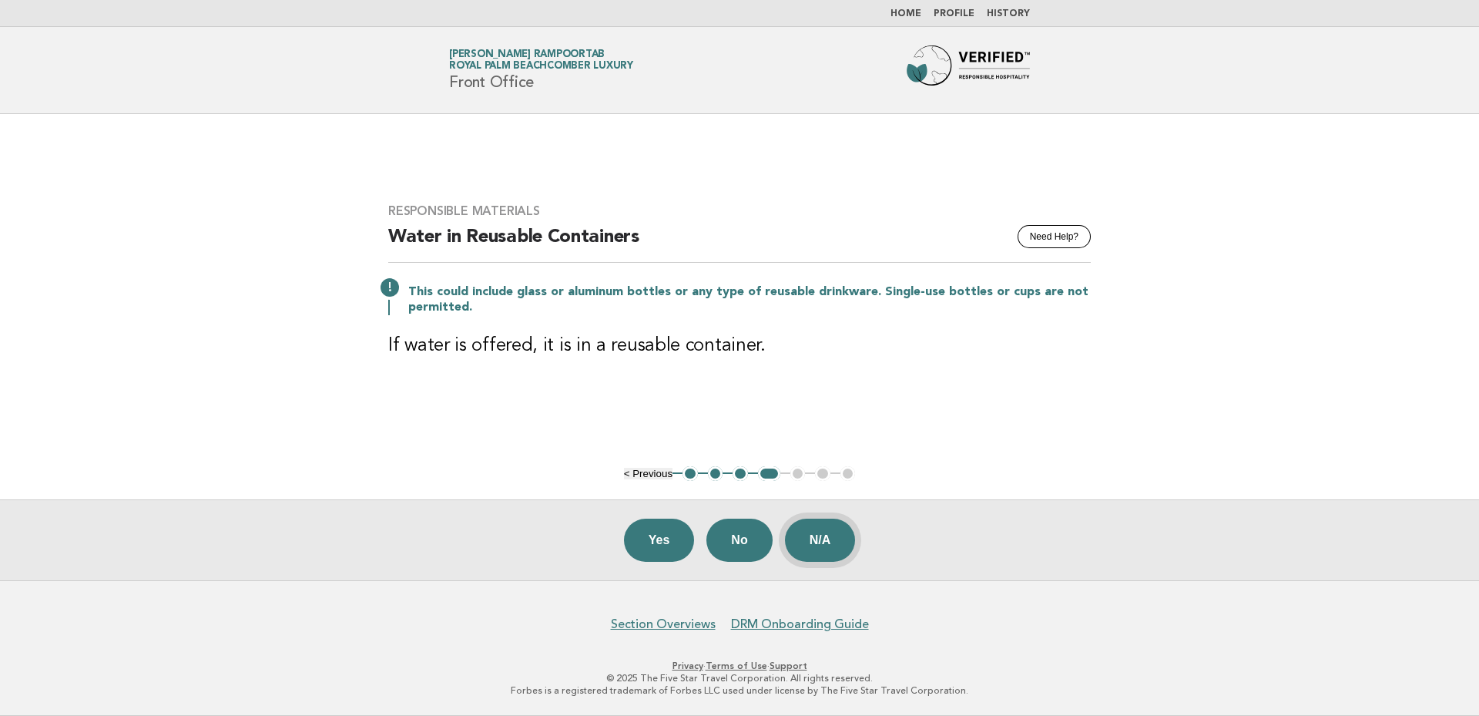
click at [835, 542] on button "N/A" at bounding box center [820, 540] width 71 height 43
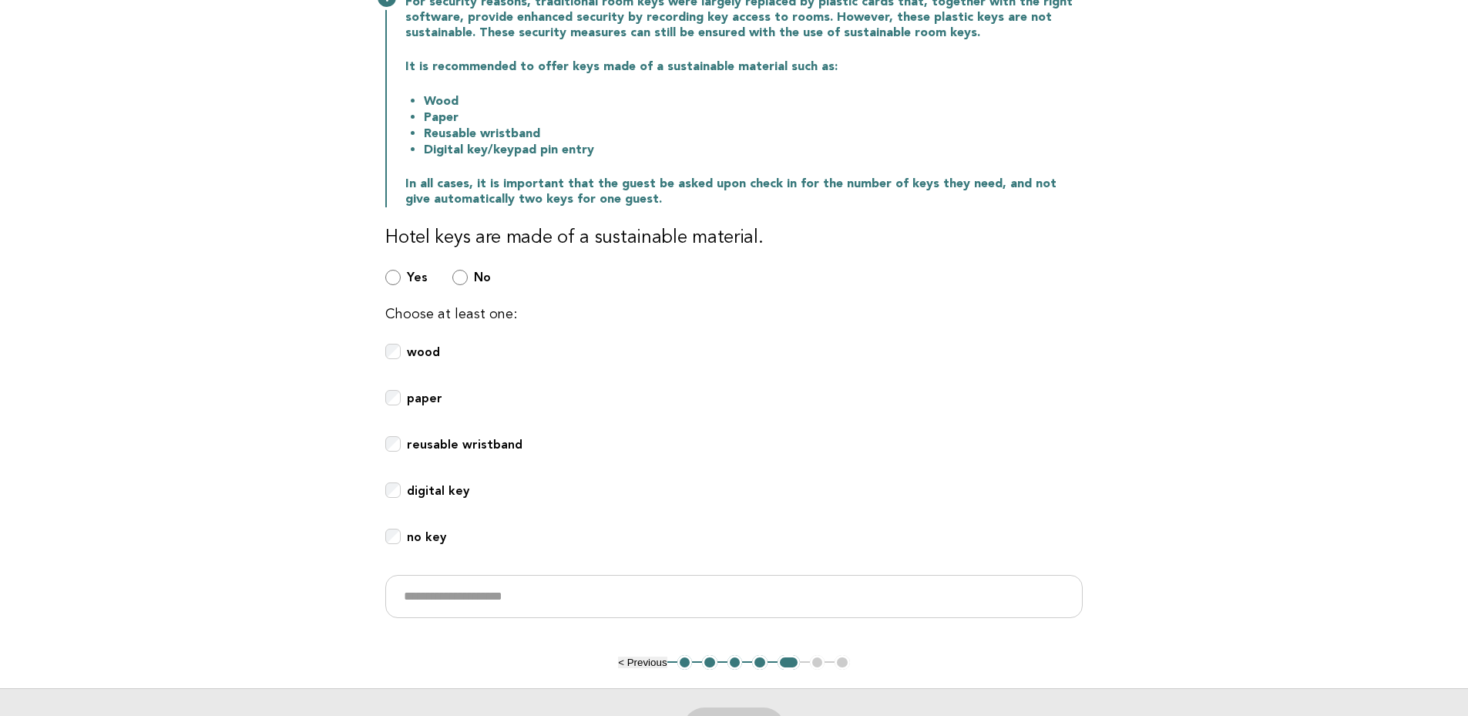
scroll to position [60, 0]
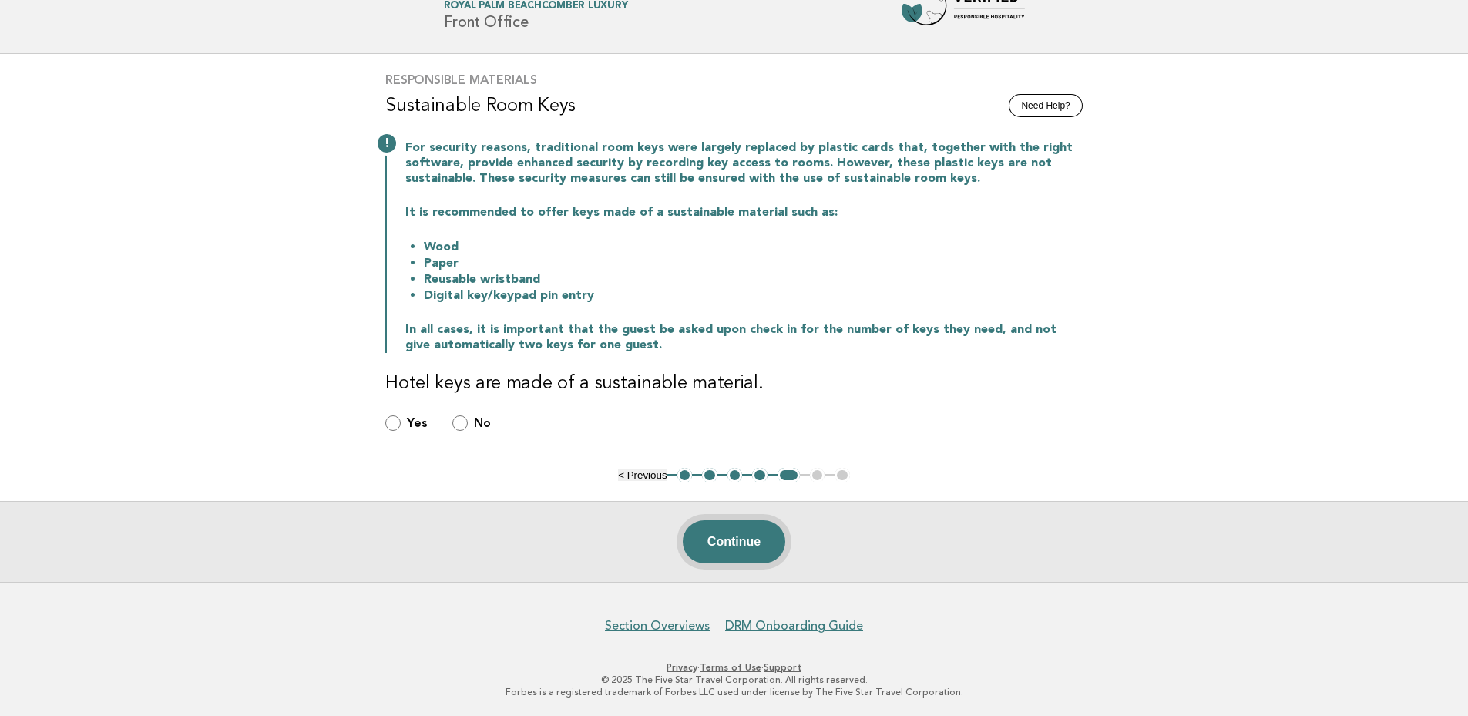
click at [733, 544] on button "Continue" at bounding box center [734, 541] width 102 height 43
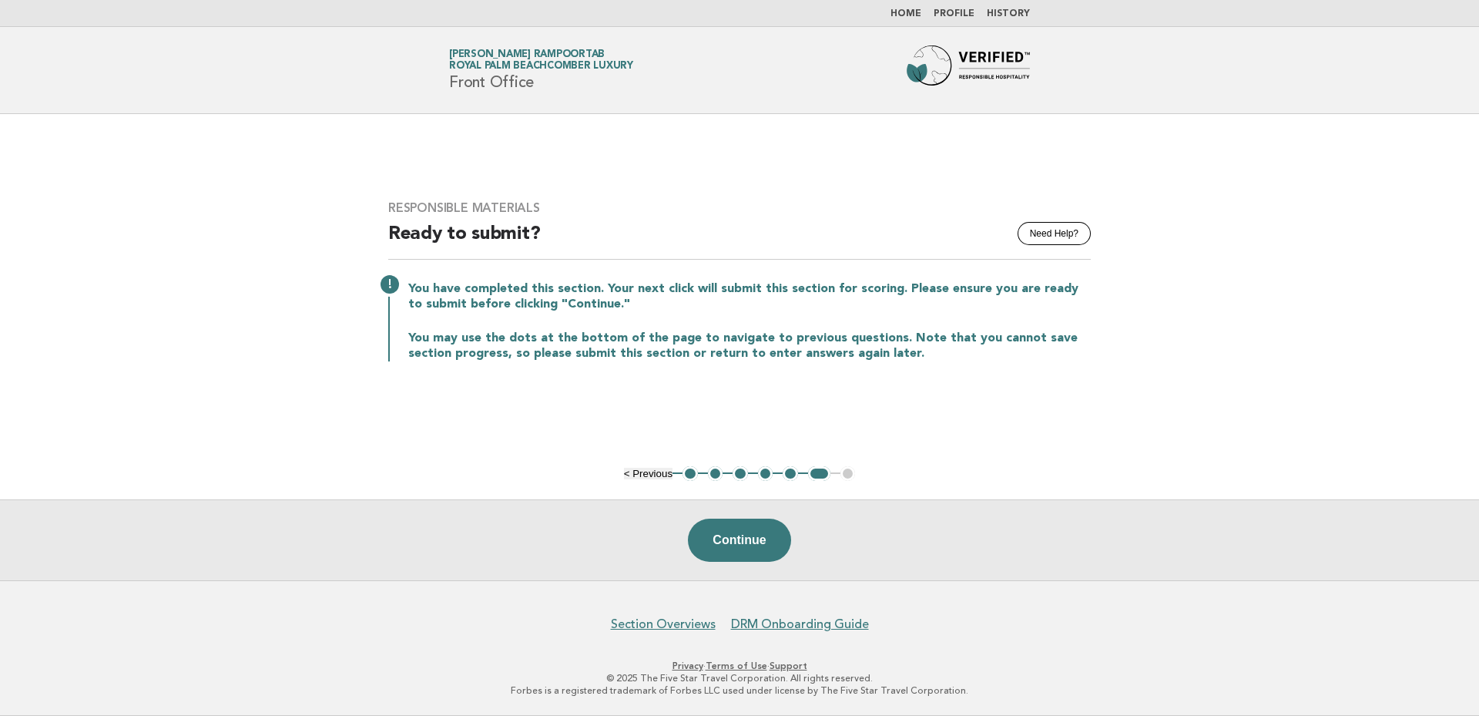
click at [746, 475] on button "3" at bounding box center [740, 473] width 15 height 15
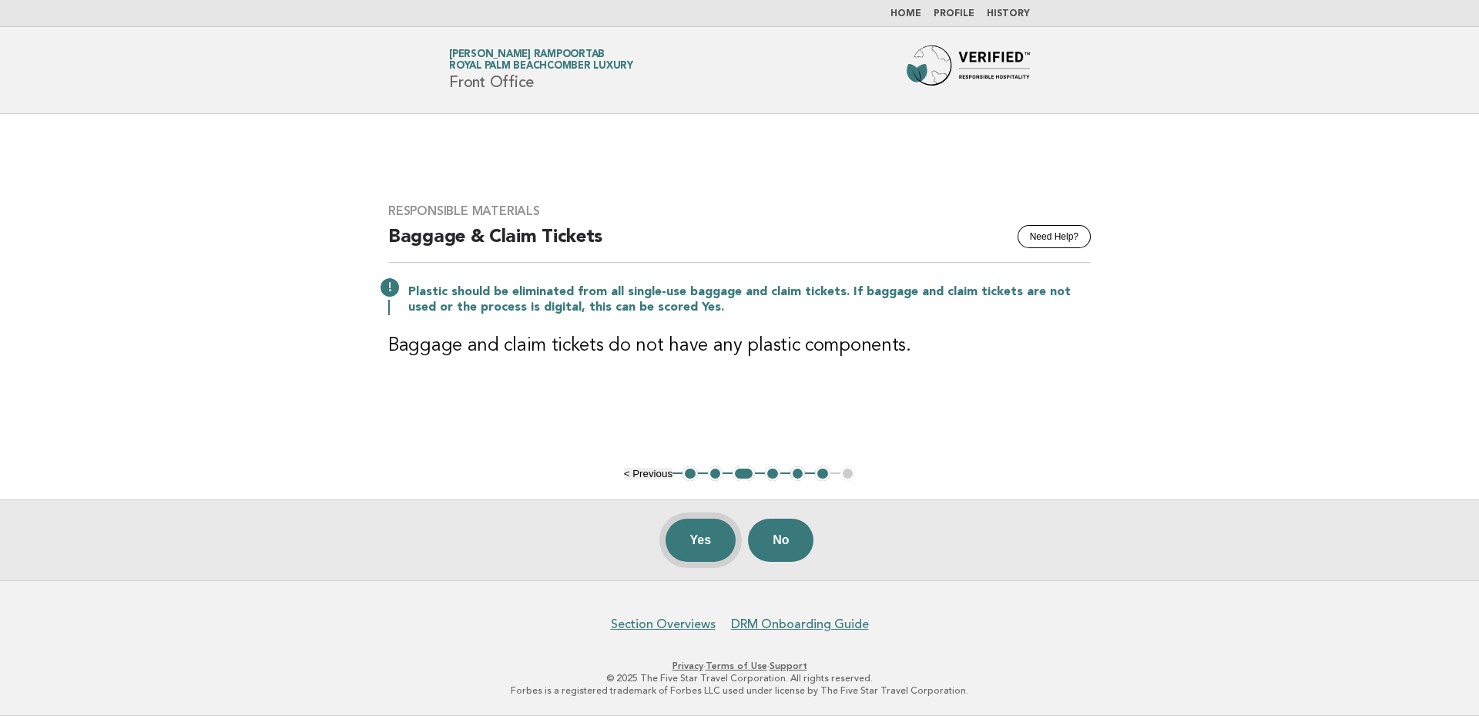
click at [692, 537] on button "Yes" at bounding box center [701, 540] width 71 height 43
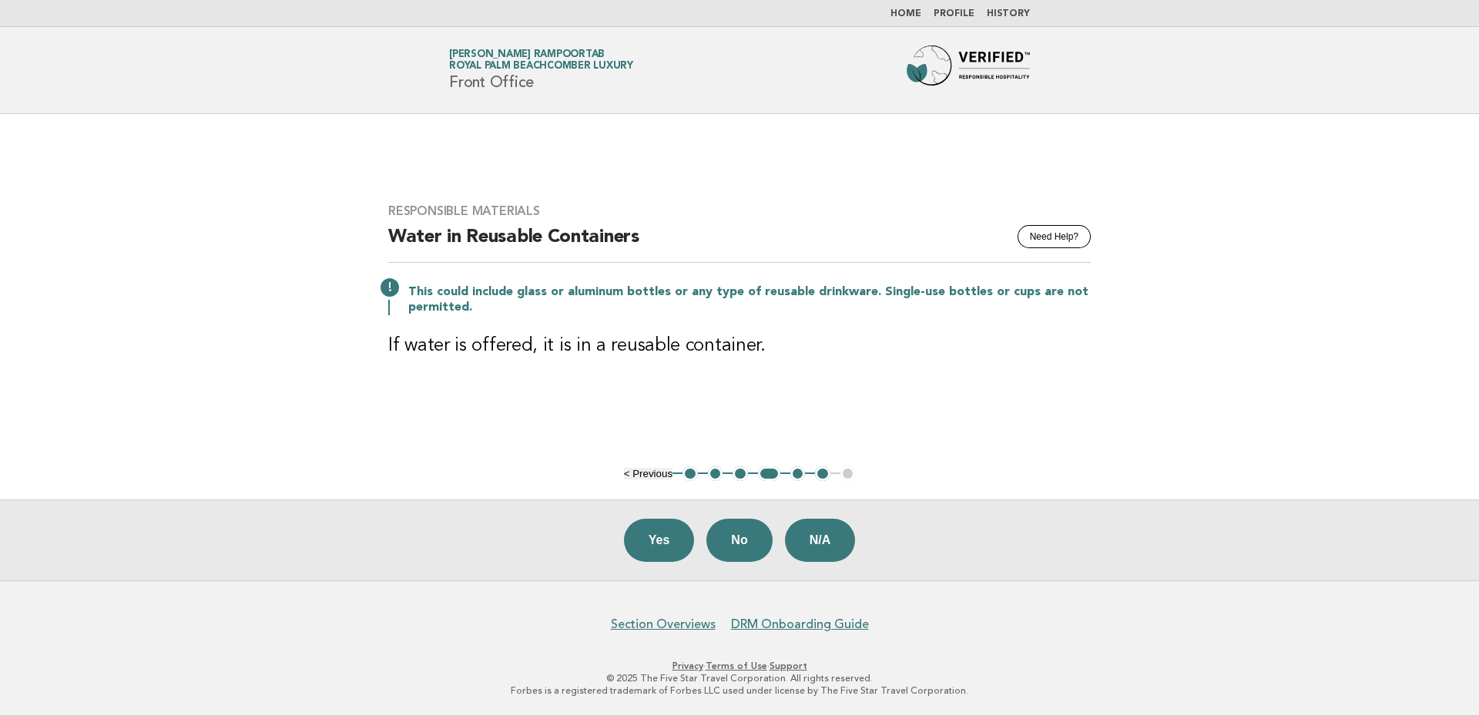
click at [683, 411] on main "Responsible Materials Need Help? Water in Reusable Containers This could includ…" at bounding box center [739, 347] width 1479 height 466
click at [818, 541] on button "N/A" at bounding box center [820, 540] width 71 height 43
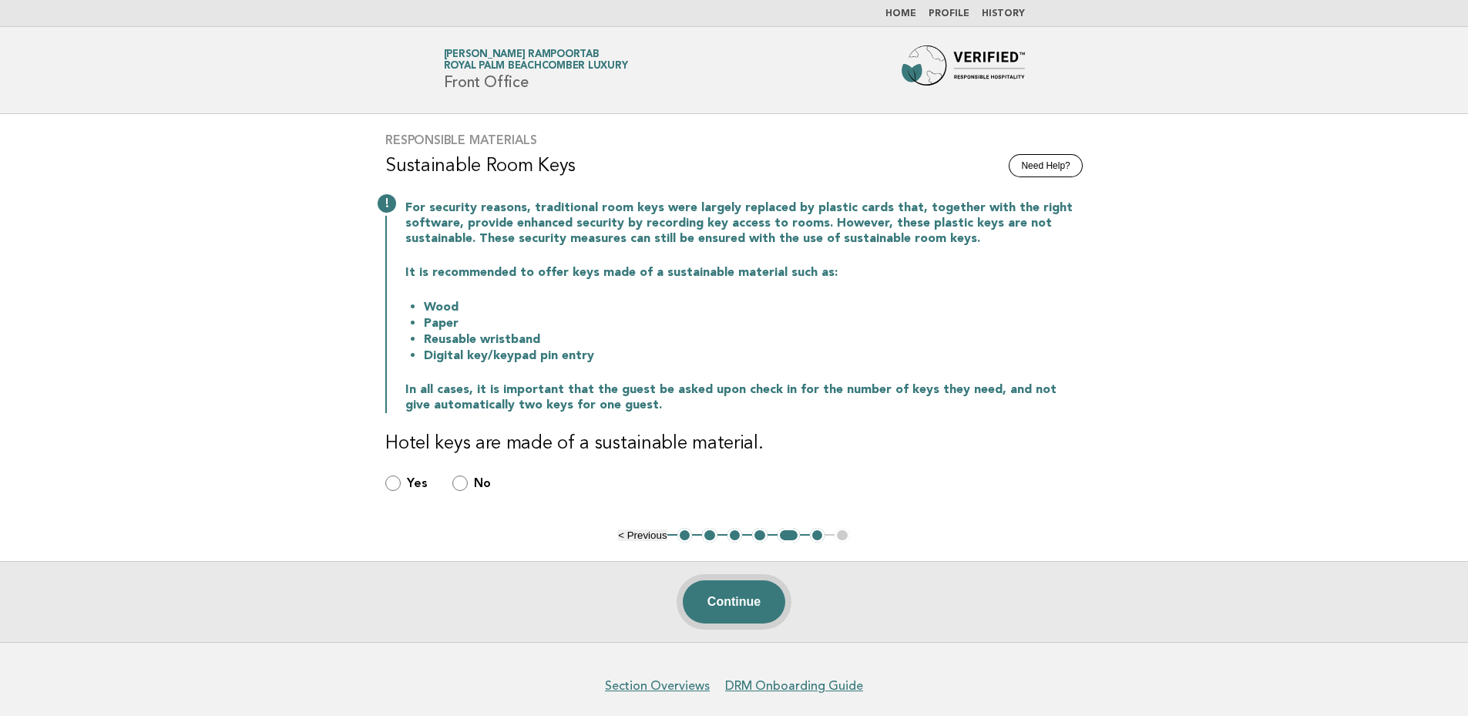
click at [734, 602] on button "Continue" at bounding box center [734, 601] width 102 height 43
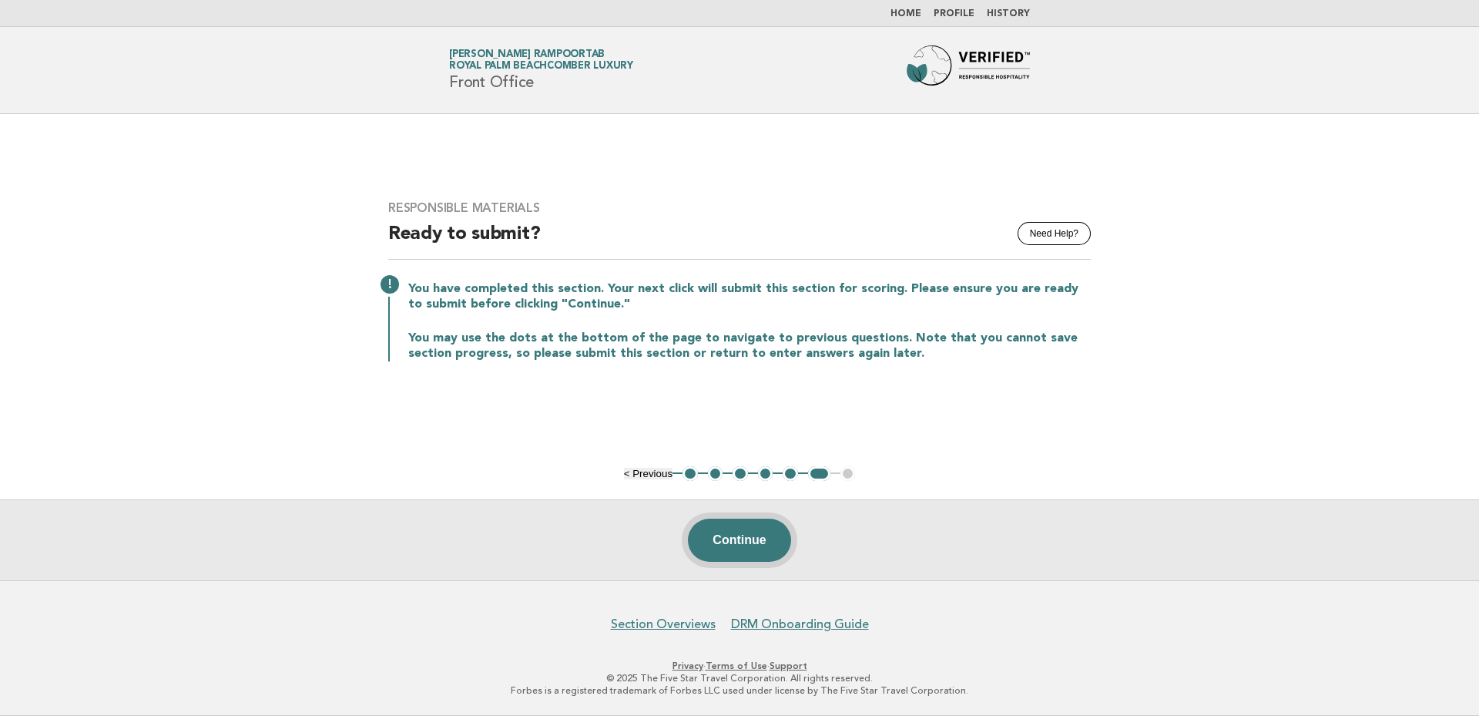
click at [754, 536] on button "Continue" at bounding box center [739, 540] width 102 height 43
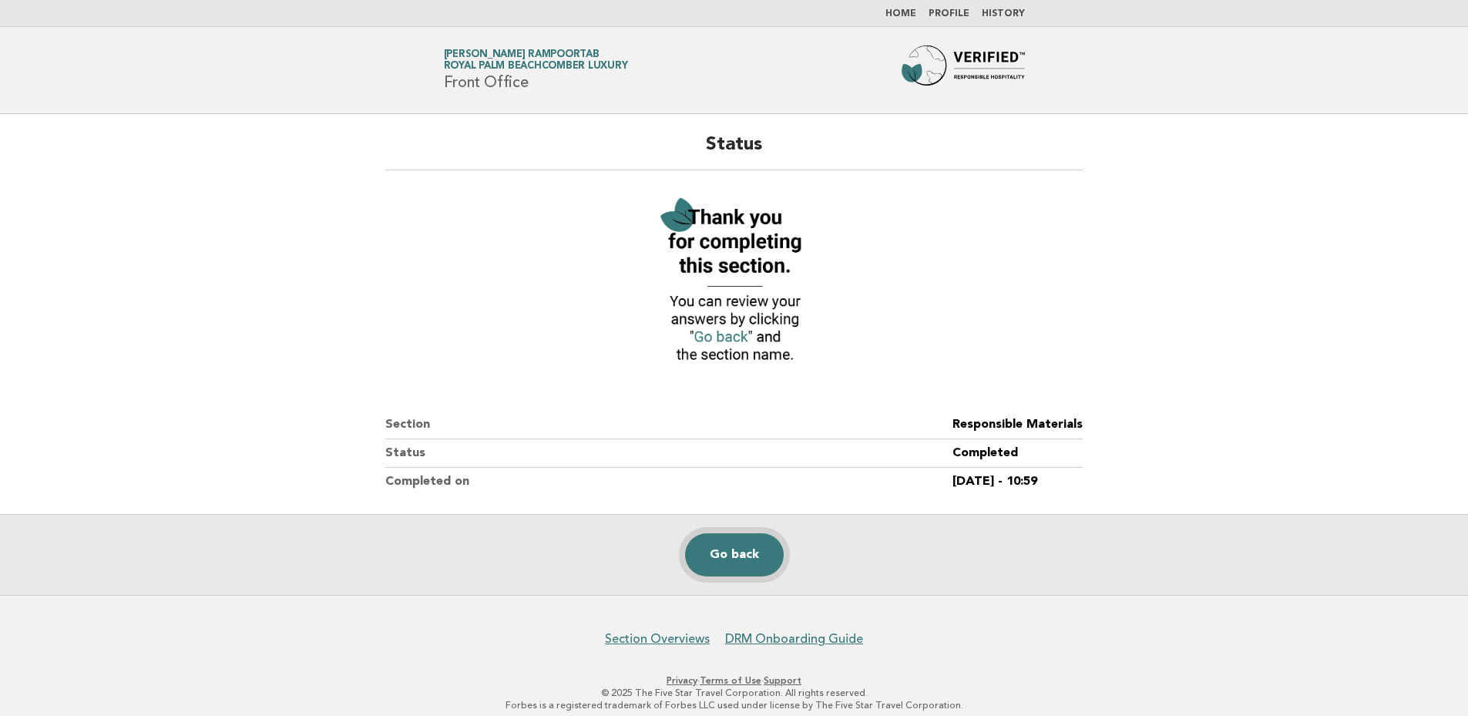
click at [739, 556] on link "Go back" at bounding box center [734, 554] width 99 height 43
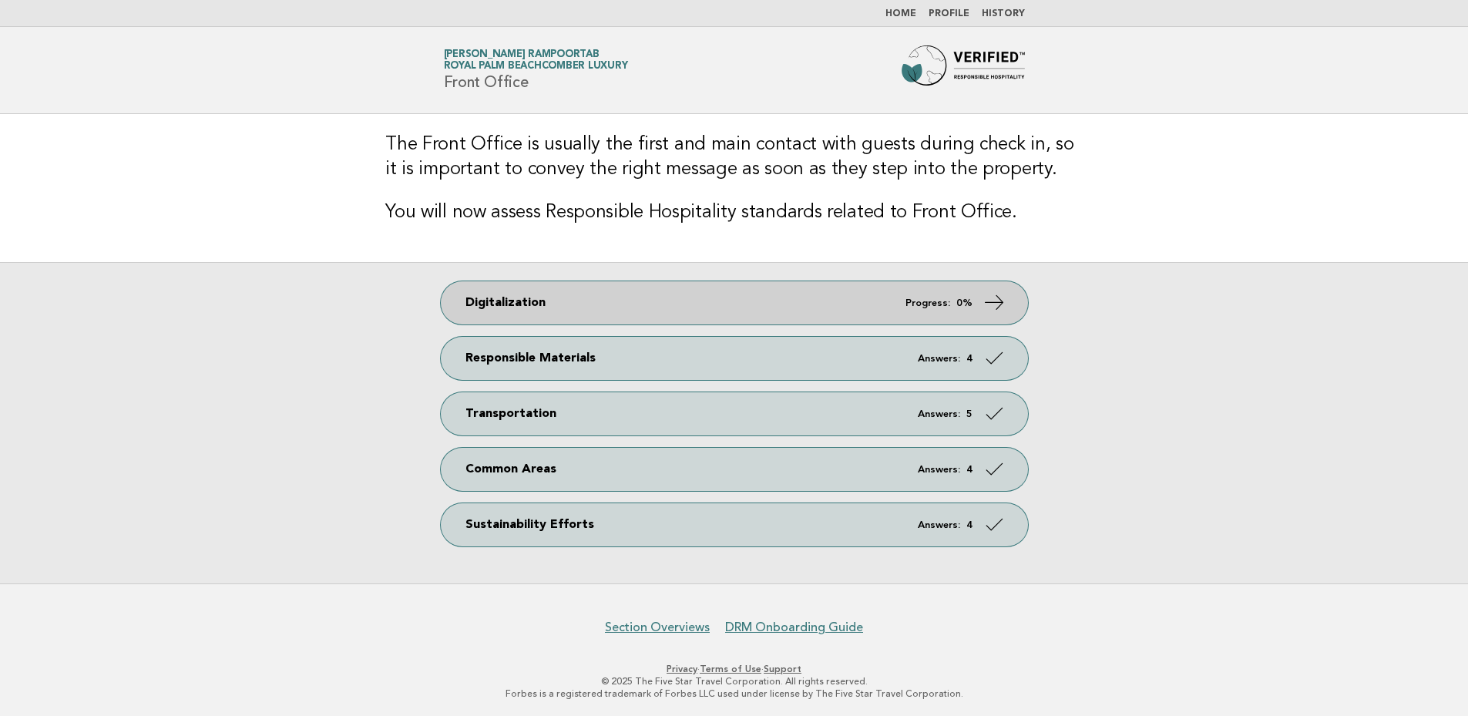
click at [957, 301] on strong "0%" at bounding box center [964, 303] width 16 height 10
